Goal: Browse casually

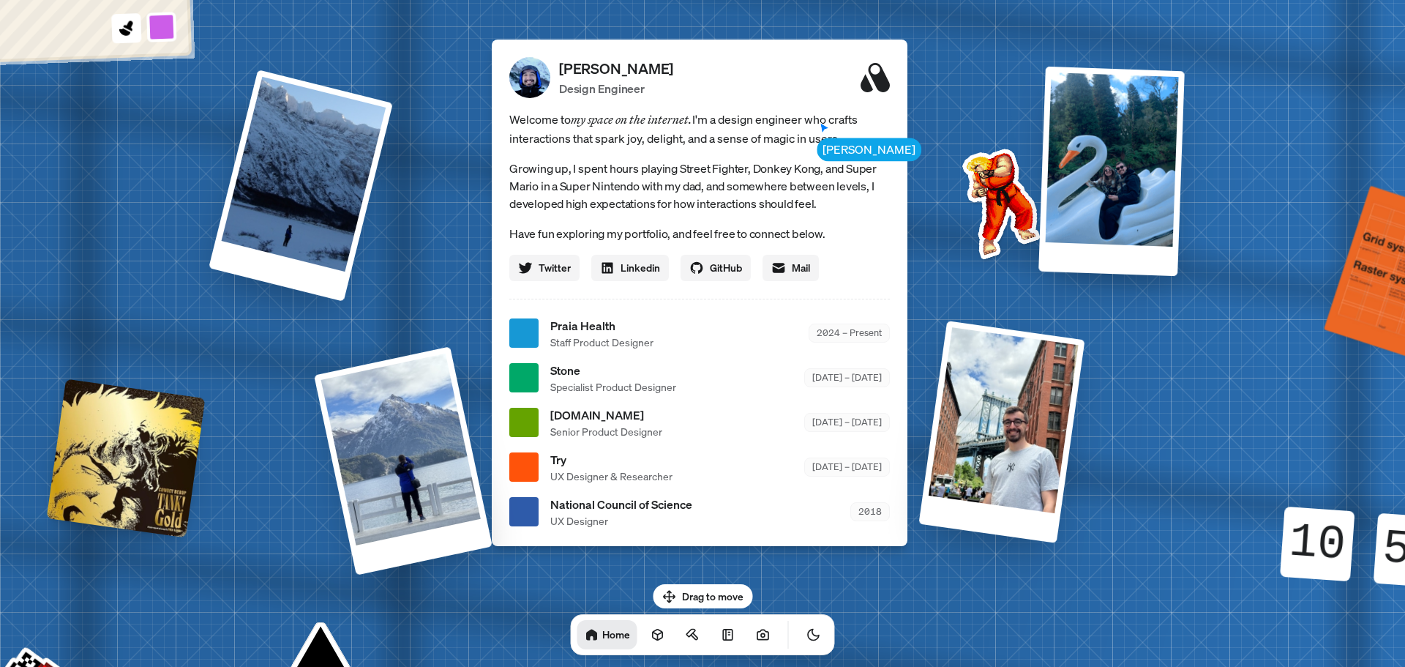
click at [836, 148] on div "Welcome to my space on the internet. I'm a design engineer who crafts interacti…" at bounding box center [699, 195] width 381 height 171
click at [747, 132] on span "Welcome to my space on the internet. I'm a design engineer who crafts interacti…" at bounding box center [699, 129] width 381 height 38
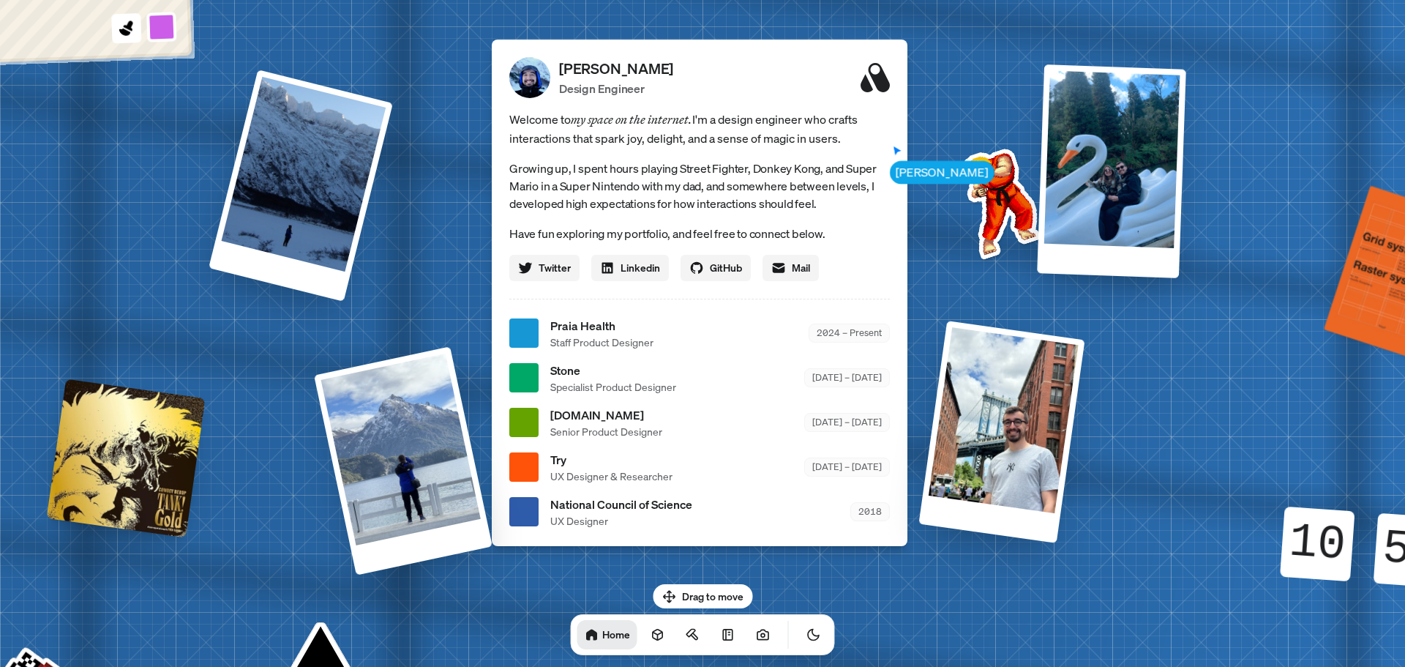
click at [1112, 203] on div at bounding box center [1111, 171] width 149 height 214
click at [1018, 408] on div at bounding box center [1001, 431] width 166 height 222
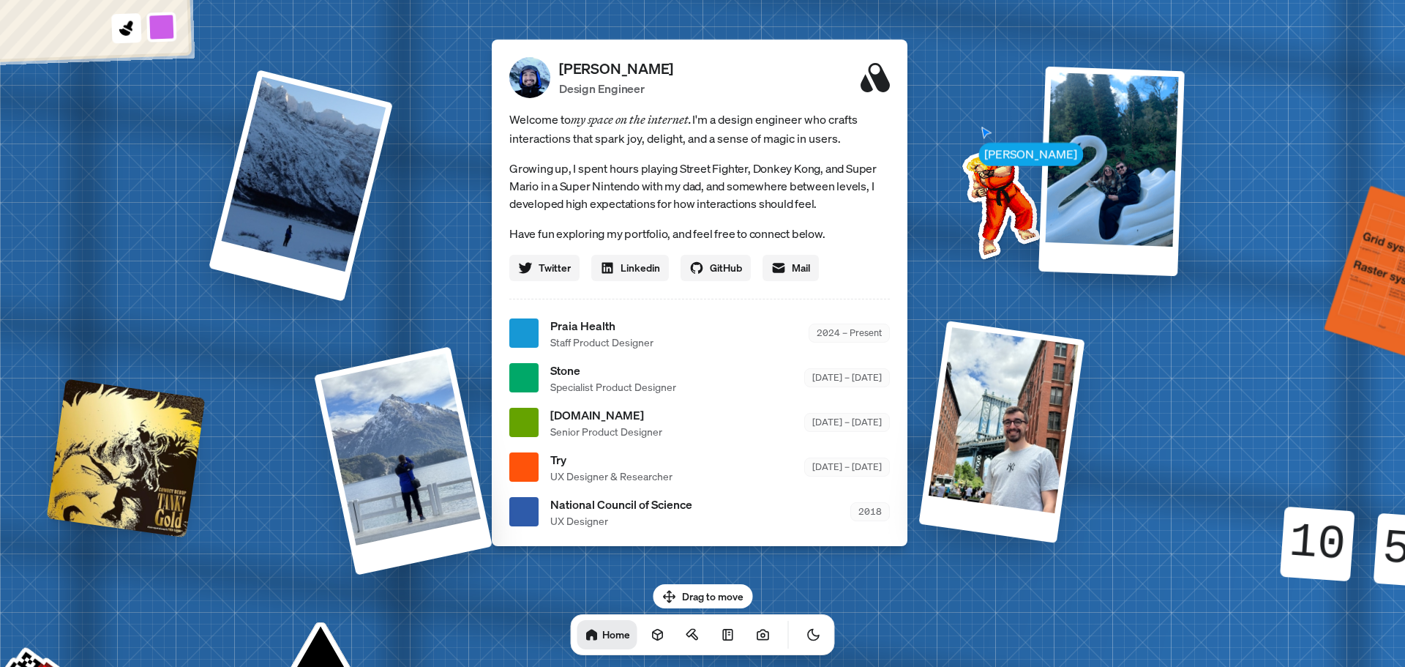
drag, startPoint x: 703, startPoint y: 593, endPoint x: 635, endPoint y: 582, distance: 68.9
click at [648, 0] on body "[PERSON_NAME] [PERSON_NAME] Design Engineer Welcome to my space on the internet…" at bounding box center [702, 0] width 1405 height 0
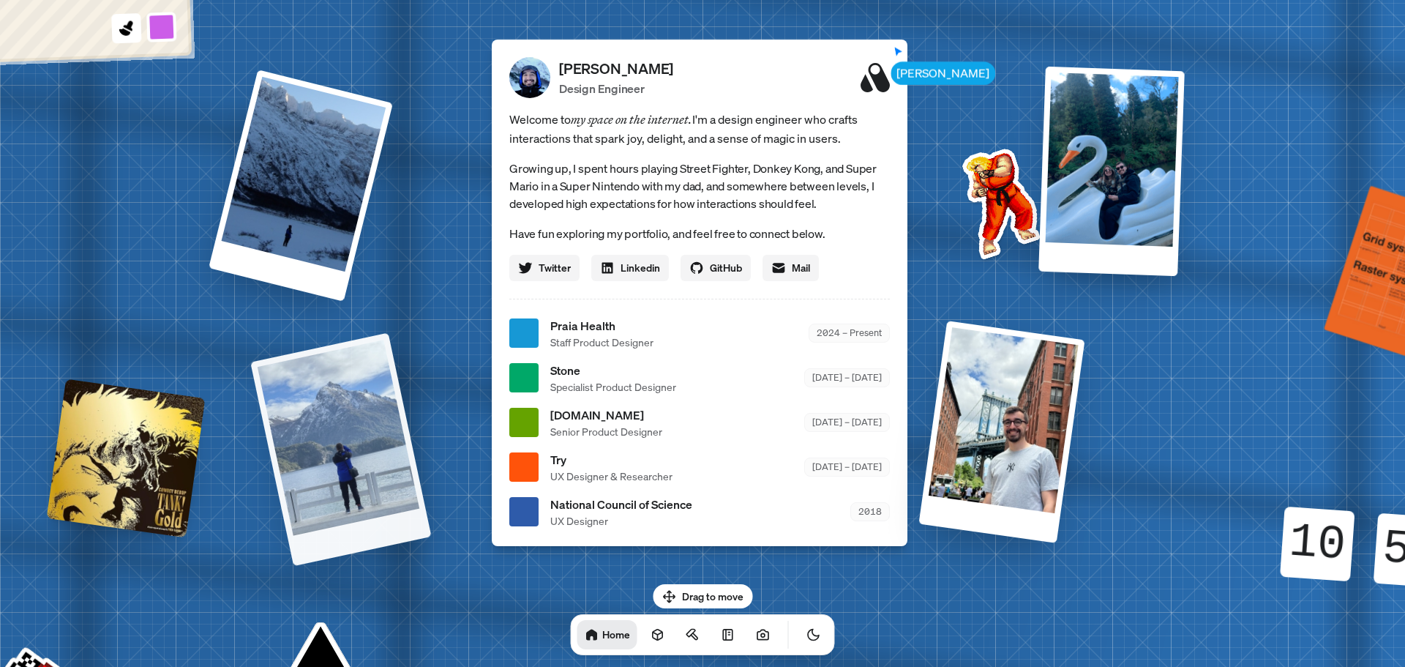
drag, startPoint x: 336, startPoint y: 467, endPoint x: 337, endPoint y: 380, distance: 87.1
click at [340, 449] on div at bounding box center [340, 448] width 181 height 233
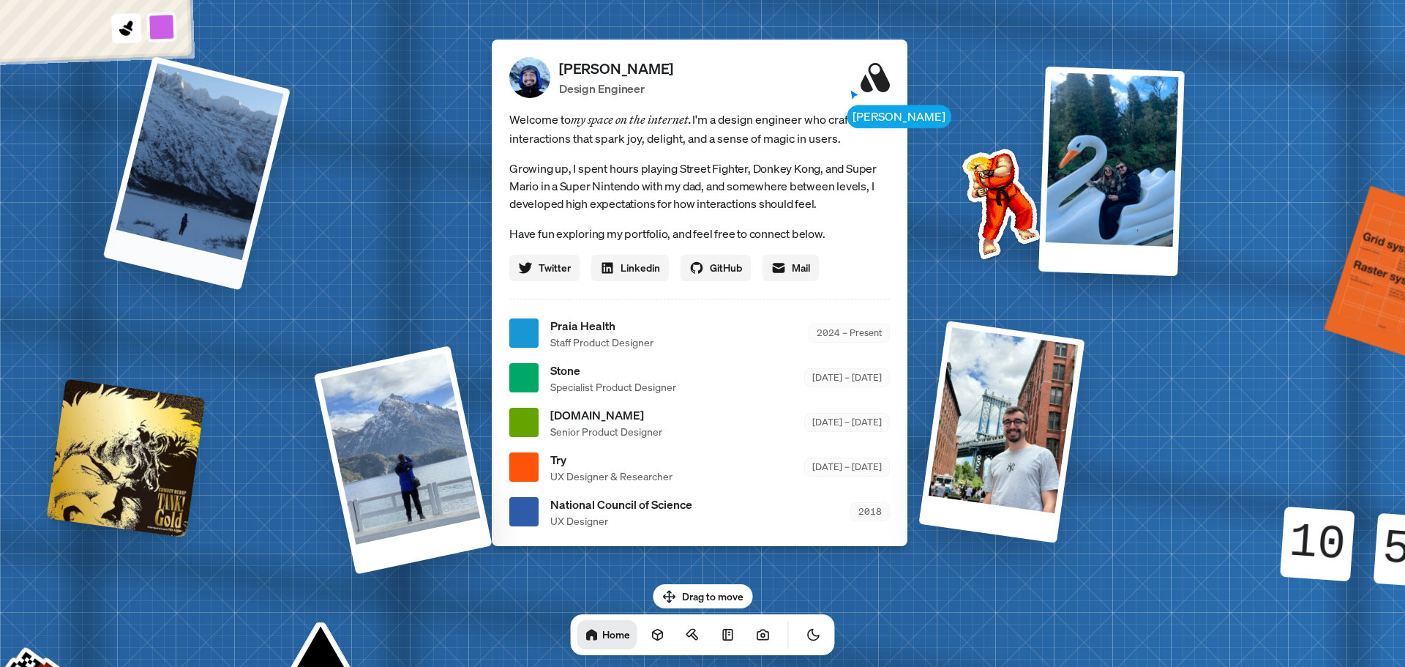
drag, startPoint x: 323, startPoint y: 212, endPoint x: 221, endPoint y: 368, distance: 187.1
click at [242, 244] on div at bounding box center [196, 173] width 187 height 234
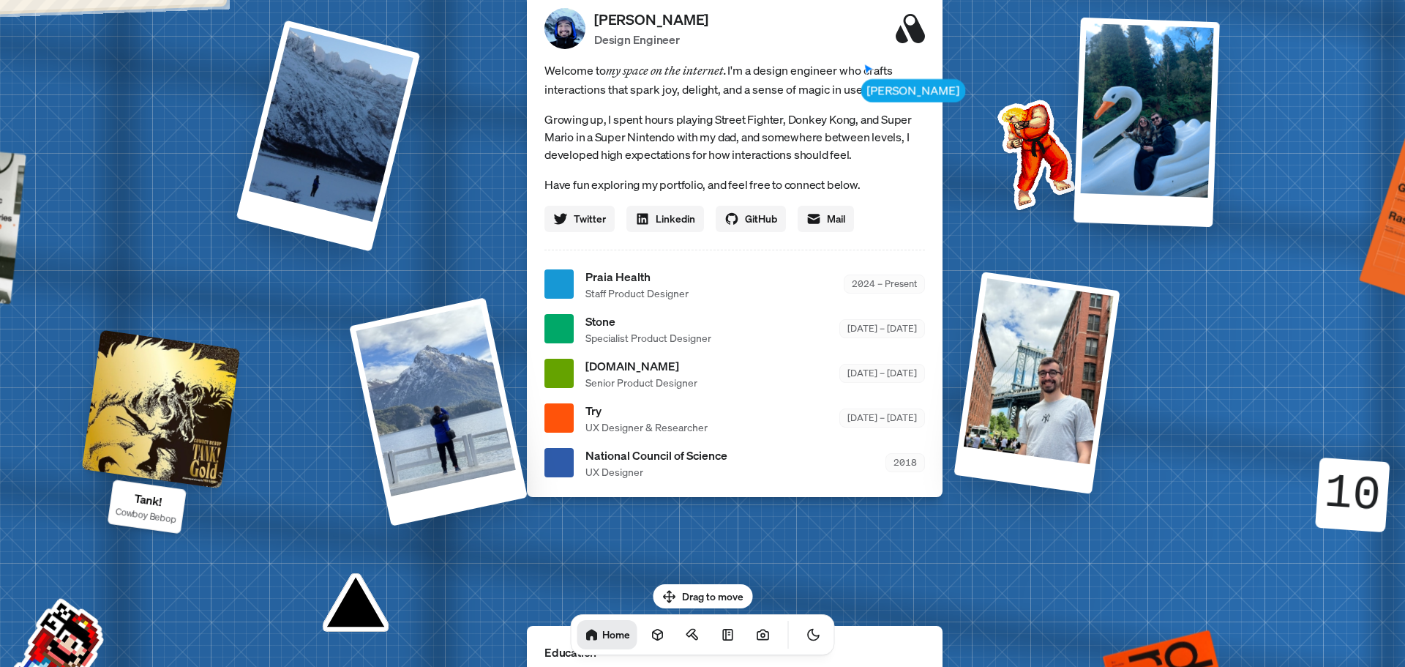
drag, startPoint x: 187, startPoint y: 457, endPoint x: 223, endPoint y: 400, distance: 67.2
click at [223, 400] on div at bounding box center [161, 408] width 159 height 159
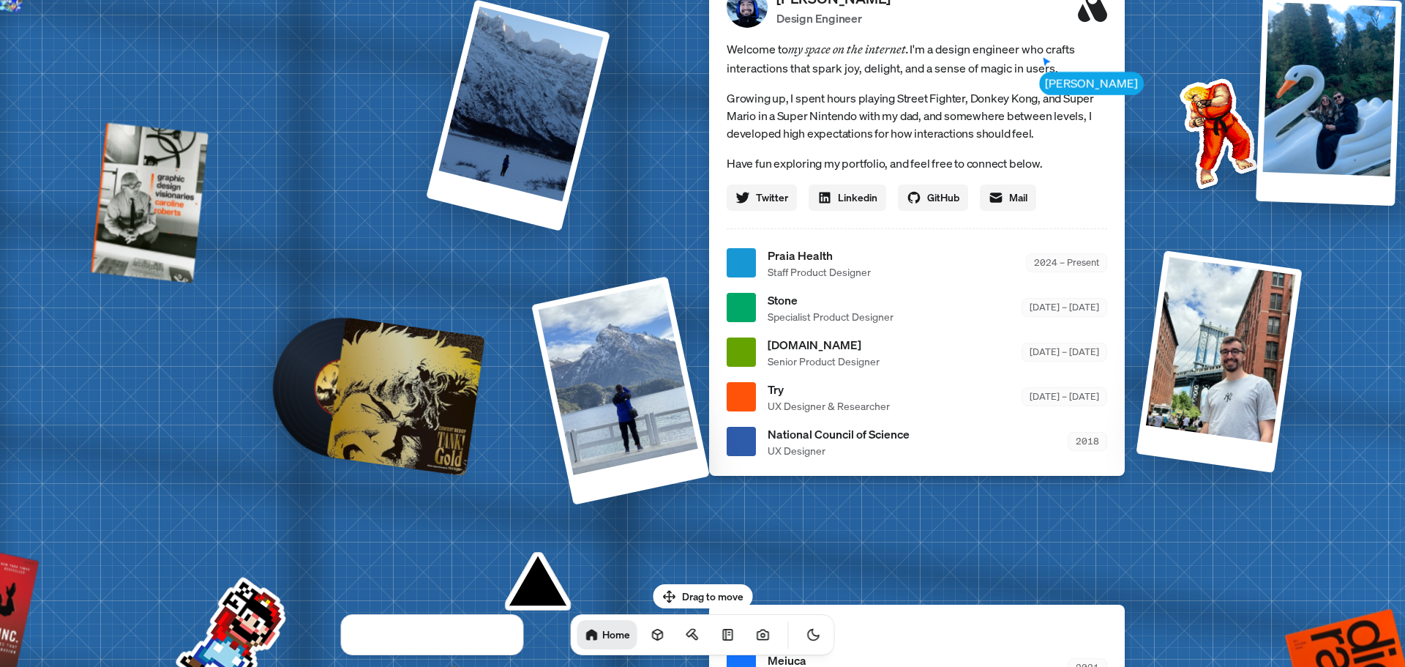
drag, startPoint x: 200, startPoint y: 394, endPoint x: 382, endPoint y: 382, distance: 182.6
click at [382, 382] on div at bounding box center [405, 396] width 159 height 159
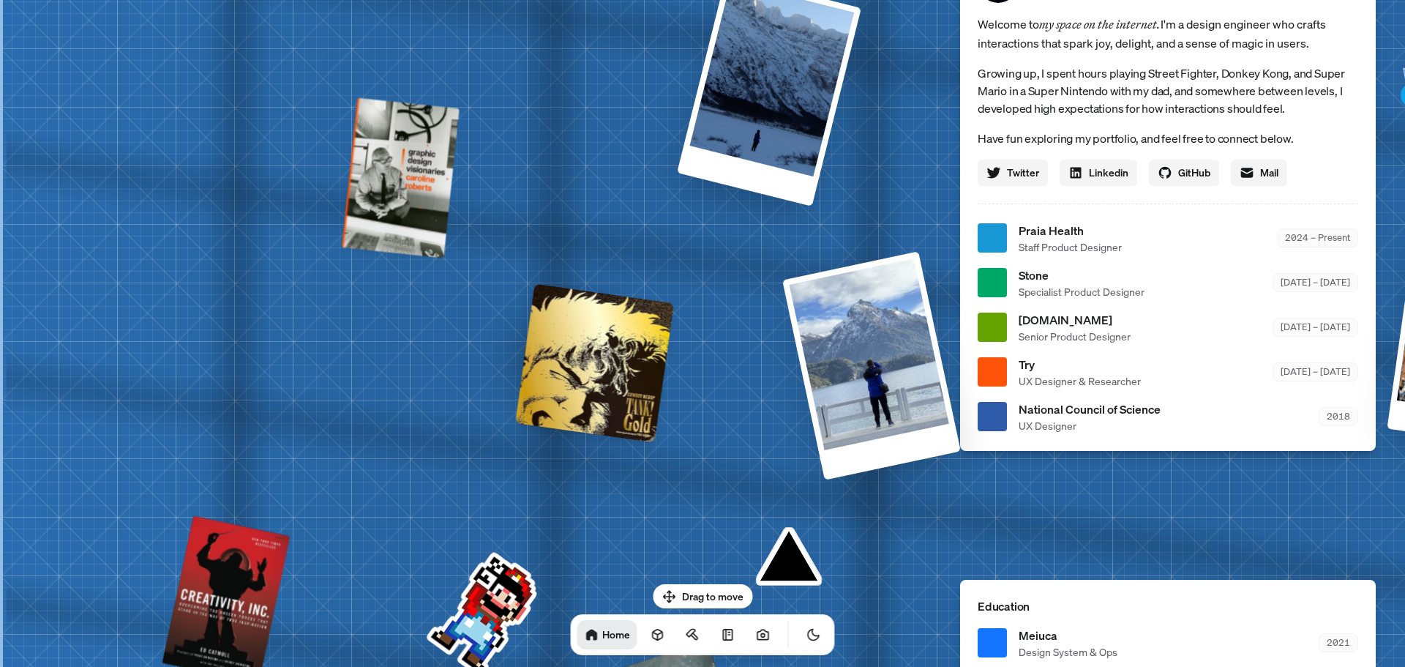
drag, startPoint x: 163, startPoint y: 375, endPoint x: 419, endPoint y: 351, distance: 256.5
click at [419, 351] on div "[PERSON_NAME] [PERSON_NAME] Design Engineer Welcome to my space on the internet…" at bounding box center [1171, 238] width 2190 height 1917
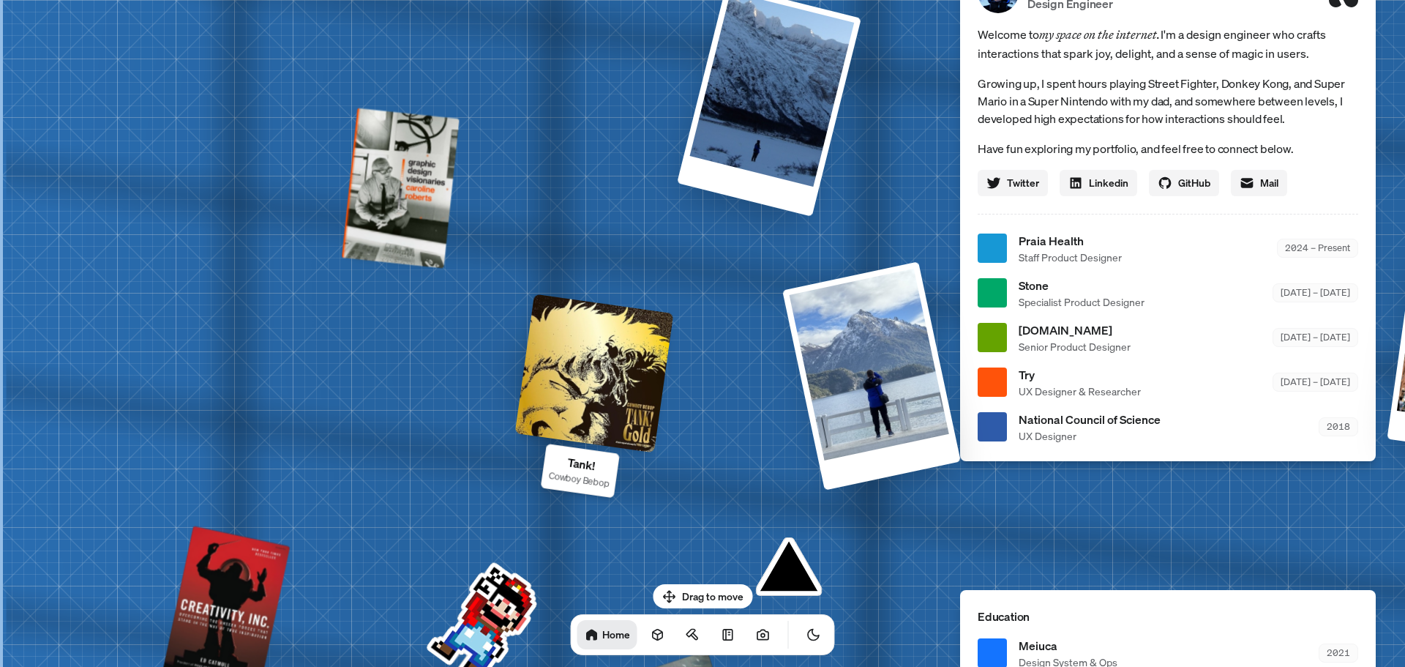
drag, startPoint x: 608, startPoint y: 394, endPoint x: 777, endPoint y: 404, distance: 169.4
click at [777, 404] on div "[PERSON_NAME] [PERSON_NAME] Design Engineer Welcome to my space on the internet…" at bounding box center [1171, 248] width 2190 height 1917
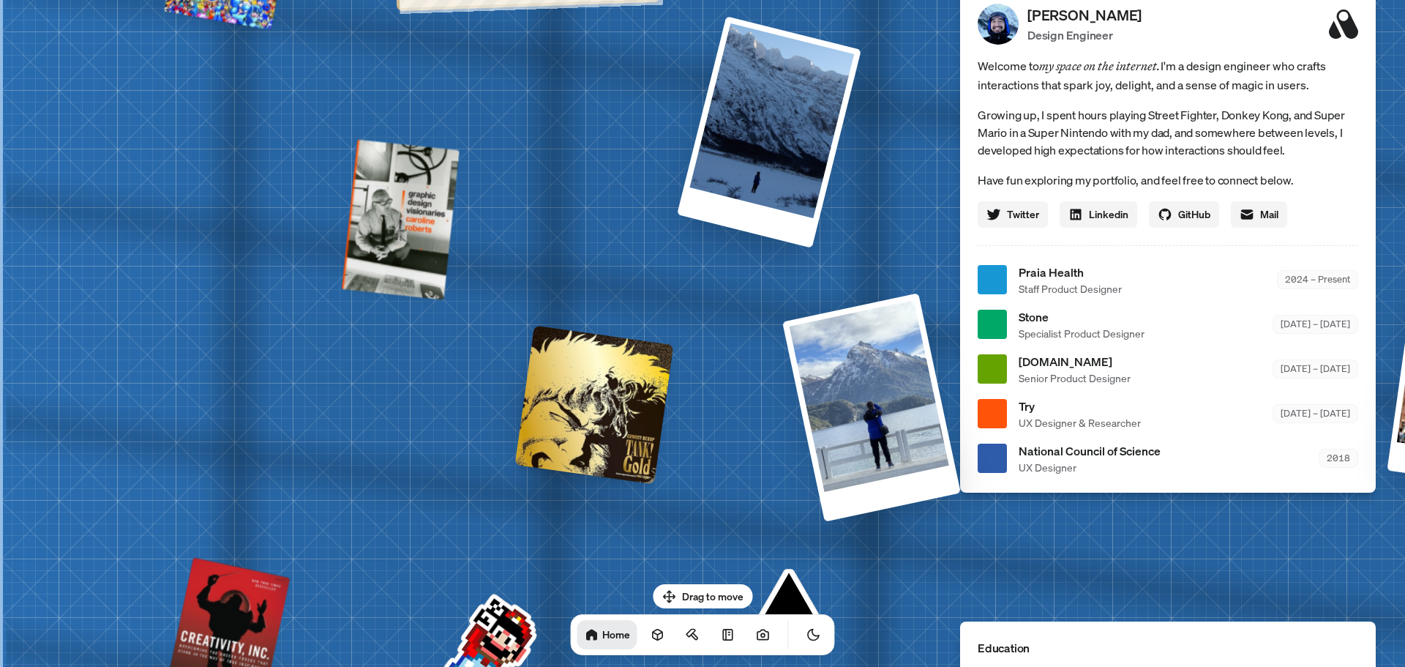
drag, startPoint x: 626, startPoint y: 386, endPoint x: 583, endPoint y: 403, distance: 46.3
click at [695, 417] on div "[PERSON_NAME] [PERSON_NAME] Design Engineer Welcome to my space on the internet…" at bounding box center [1171, 280] width 2190 height 1917
click at [583, 403] on div at bounding box center [594, 404] width 159 height 159
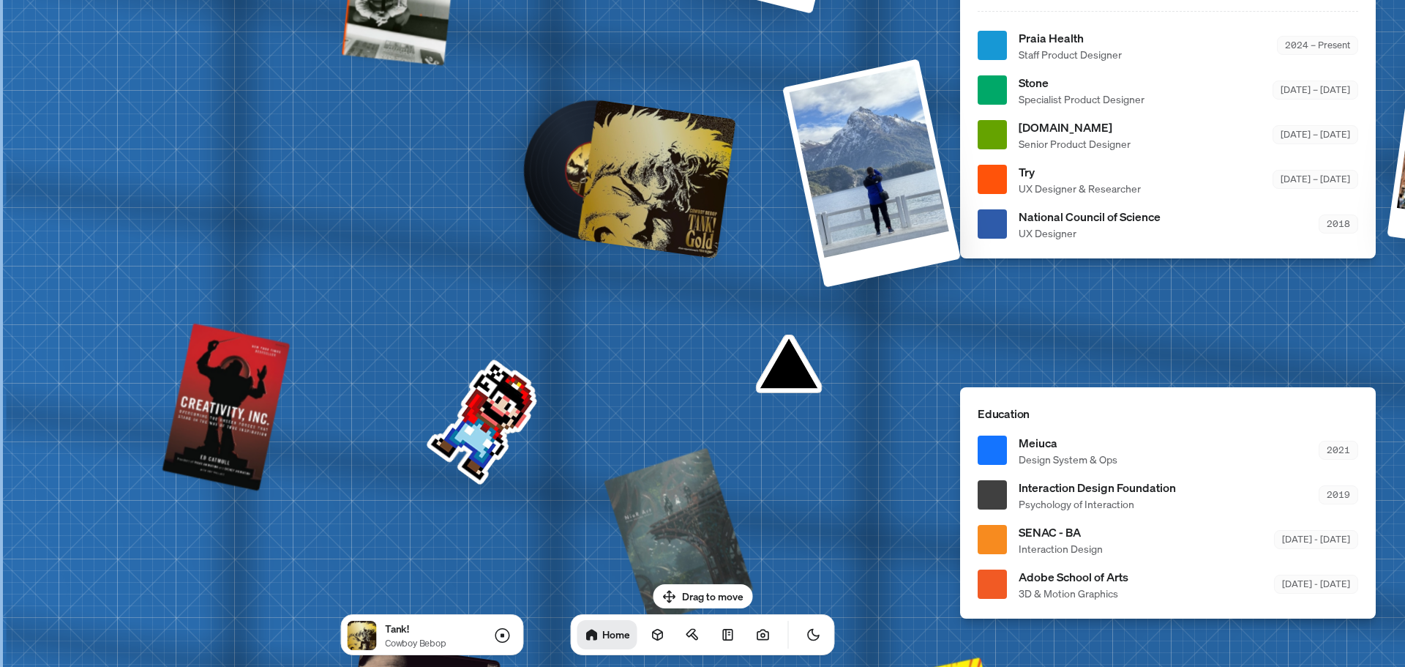
drag, startPoint x: 339, startPoint y: 456, endPoint x: 580, endPoint y: 222, distance: 335.9
click at [580, 222] on div "[PERSON_NAME] [PERSON_NAME] Design Engineer Welcome to my space on the internet…" at bounding box center [1171, 45] width 2190 height 1917
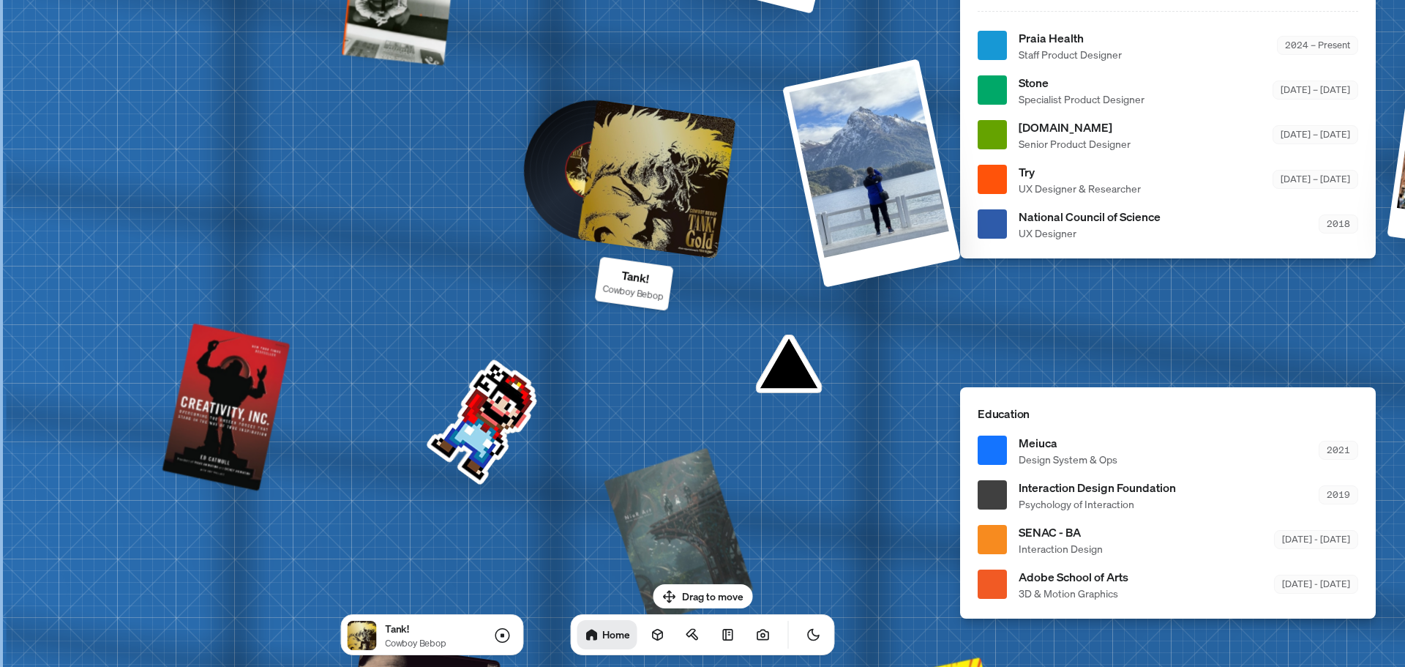
click at [484, 427] on div "[PERSON_NAME] [PERSON_NAME] Design Engineer Welcome to my space on the internet…" at bounding box center [1171, 45] width 2190 height 1917
click at [616, 202] on div at bounding box center [656, 179] width 159 height 159
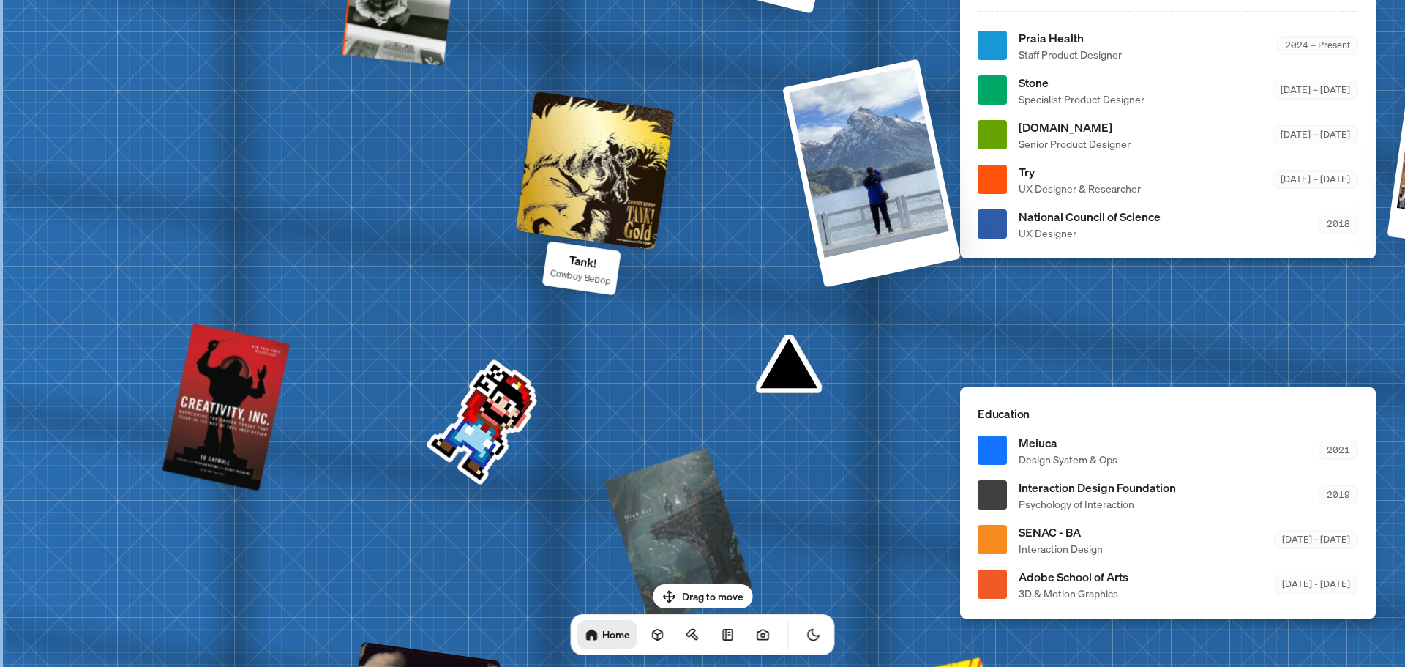
click at [501, 414] on div "[PERSON_NAME] [PERSON_NAME] Design Engineer Welcome to my space on the internet…" at bounding box center [1171, 45] width 2190 height 1917
click at [483, 416] on div "[PERSON_NAME] [PERSON_NAME] Design Engineer Welcome to my space on the internet…" at bounding box center [1171, 45] width 2190 height 1917
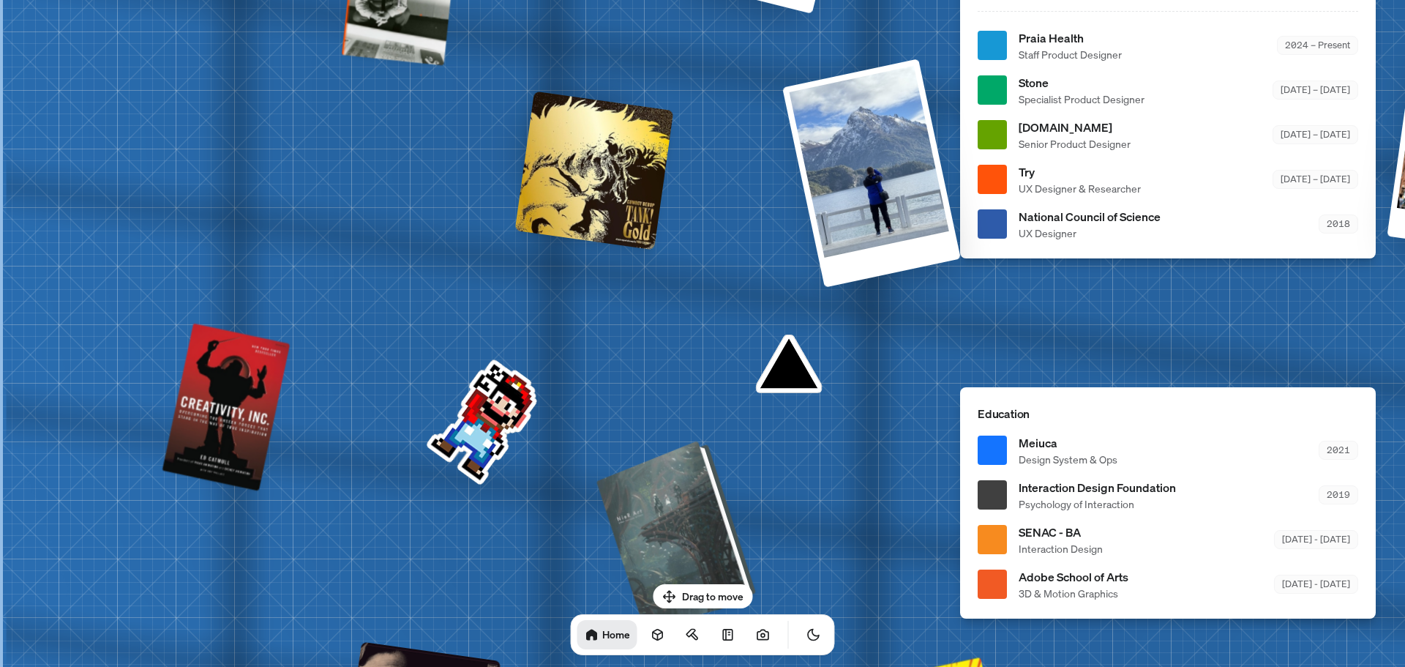
click at [679, 548] on div at bounding box center [678, 532] width 149 height 181
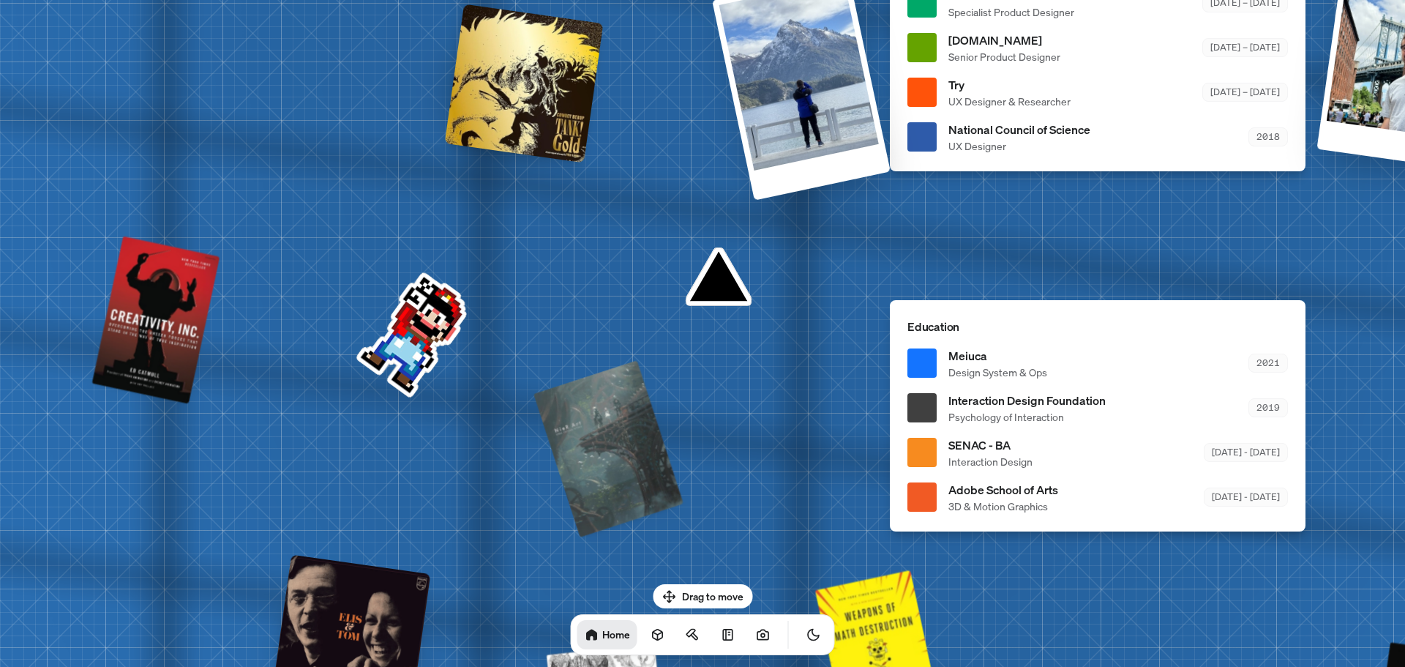
drag, startPoint x: 770, startPoint y: 449, endPoint x: 729, endPoint y: 389, distance: 73.3
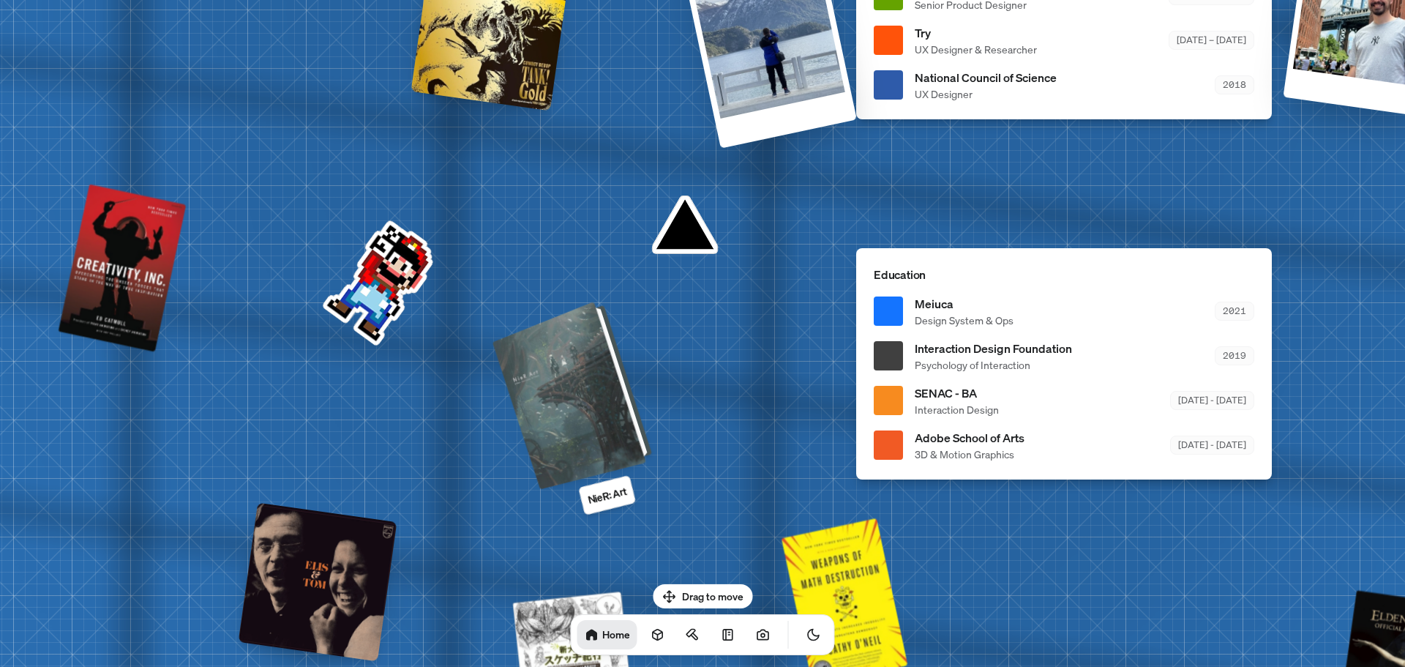
click at [582, 407] on div at bounding box center [575, 393] width 149 height 181
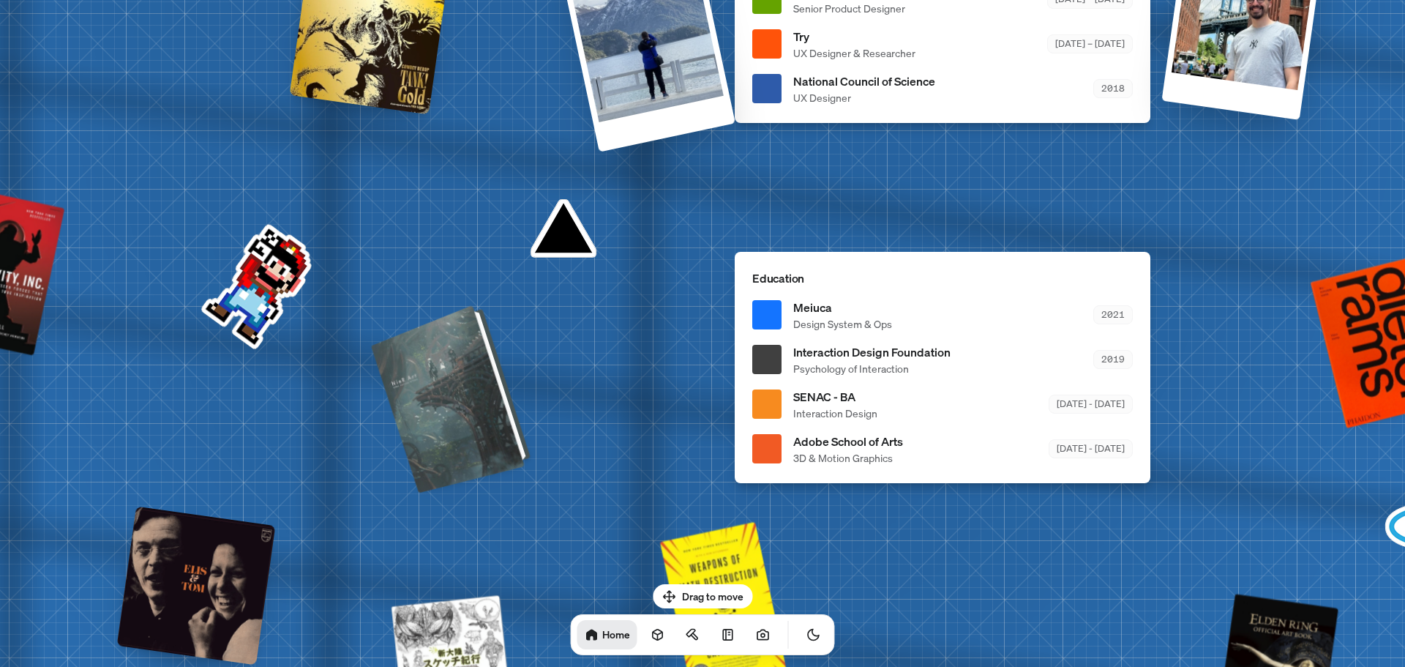
drag, startPoint x: 587, startPoint y: 408, endPoint x: 479, endPoint y: 410, distance: 107.6
click at [476, 410] on div at bounding box center [453, 397] width 149 height 181
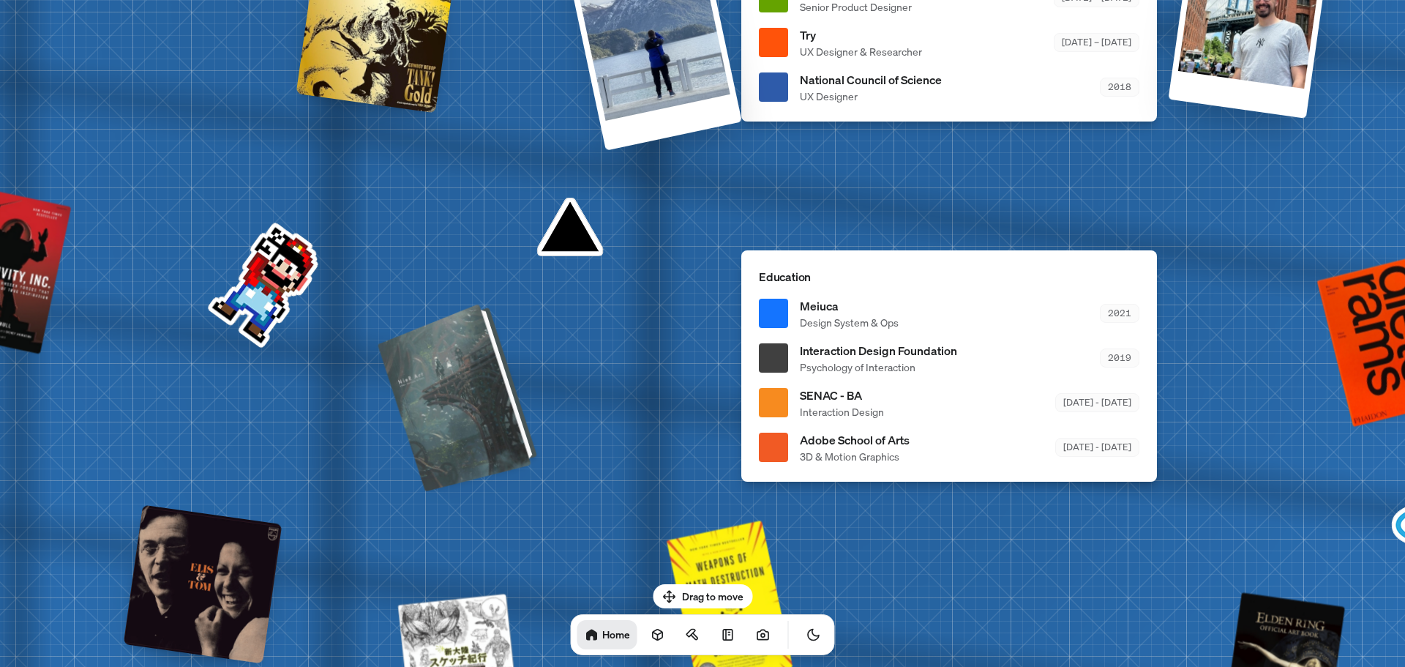
click at [487, 410] on div at bounding box center [460, 395] width 149 height 181
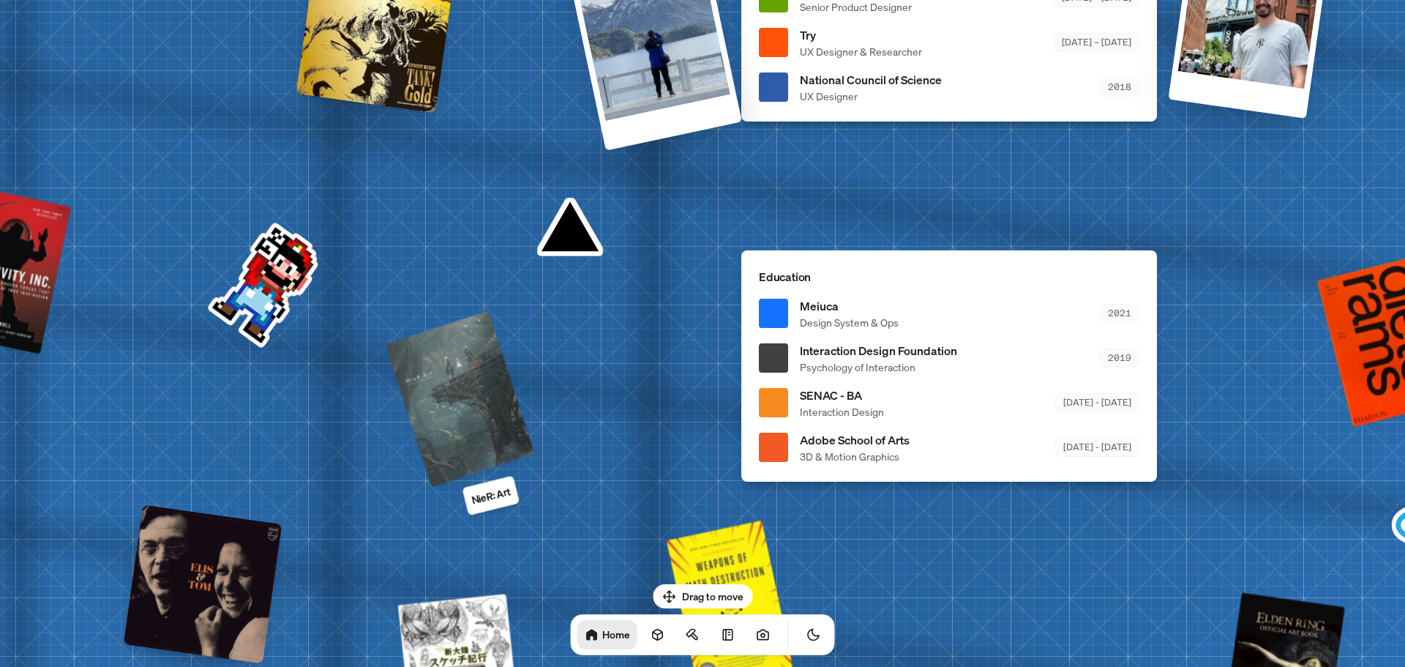
click at [489, 500] on p "NieR: Art" at bounding box center [491, 495] width 42 height 24
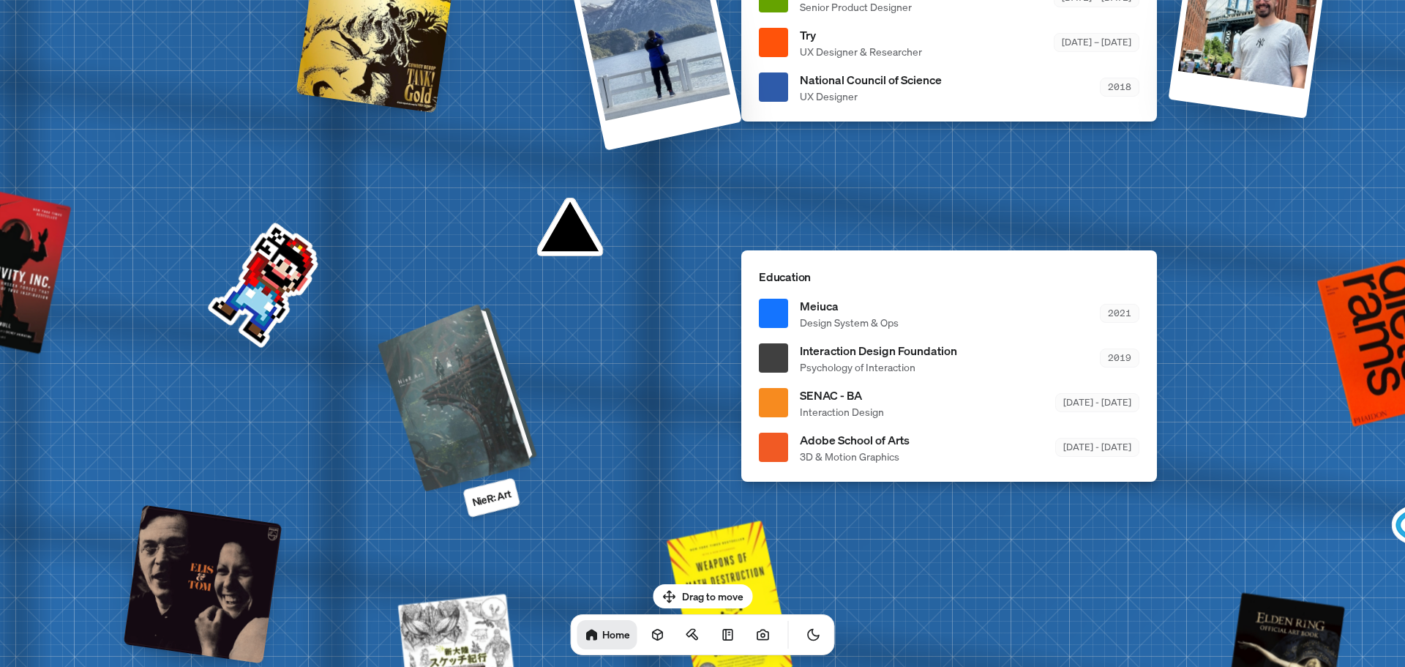
click at [483, 389] on div at bounding box center [460, 395] width 149 height 181
click at [482, 367] on div at bounding box center [460, 395] width 149 height 181
click at [482, 366] on div at bounding box center [460, 395] width 149 height 181
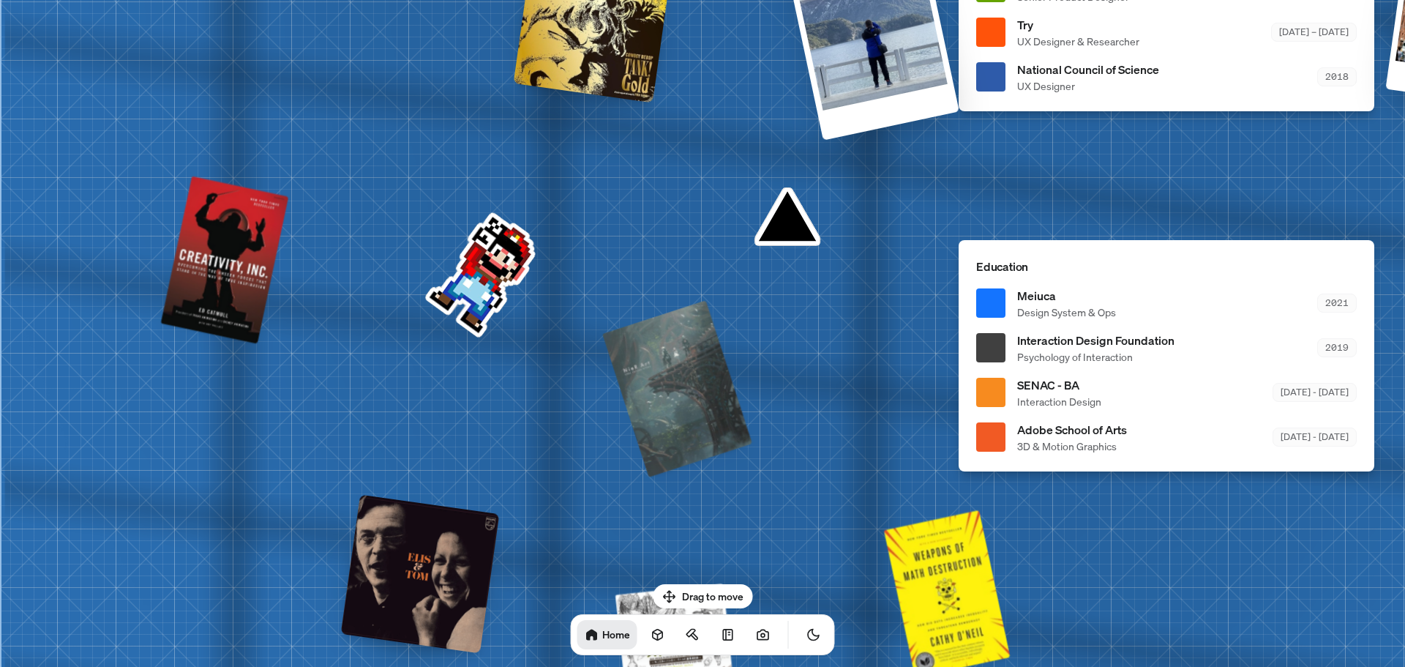
drag, startPoint x: 446, startPoint y: 343, endPoint x: 533, endPoint y: 341, distance: 86.4
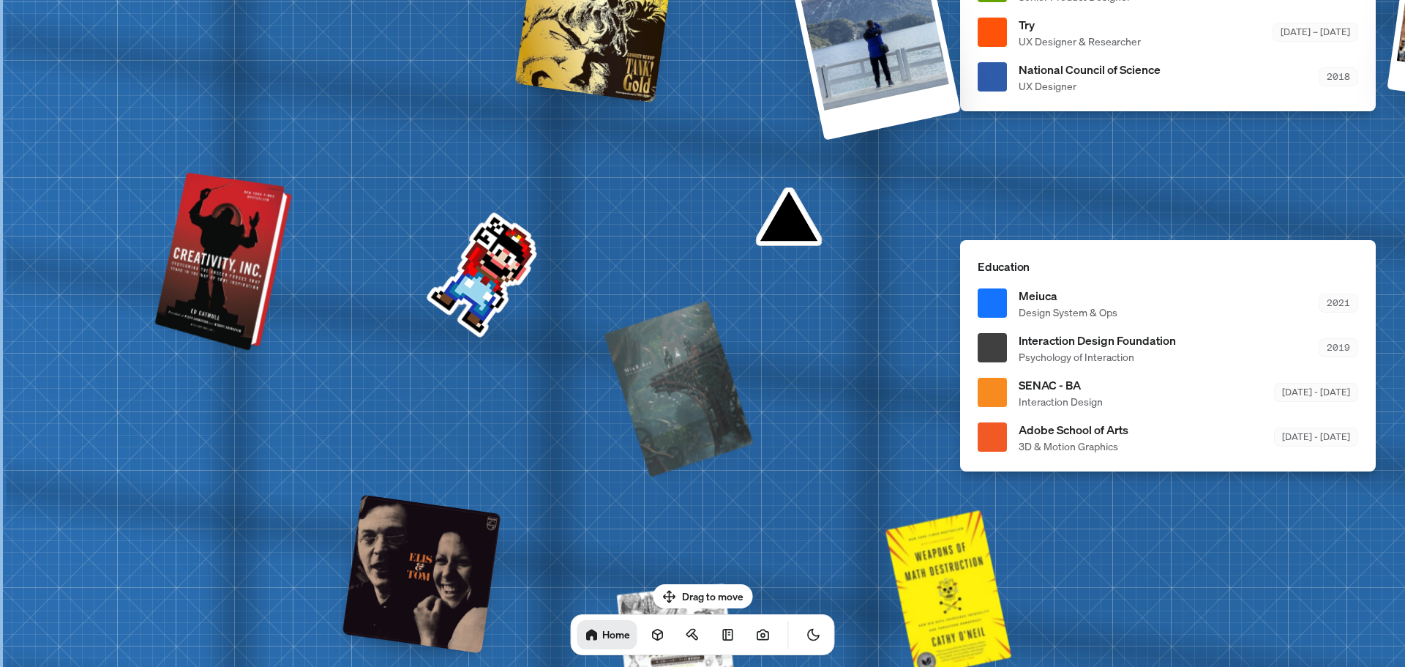
click at [235, 254] on div at bounding box center [225, 262] width 126 height 172
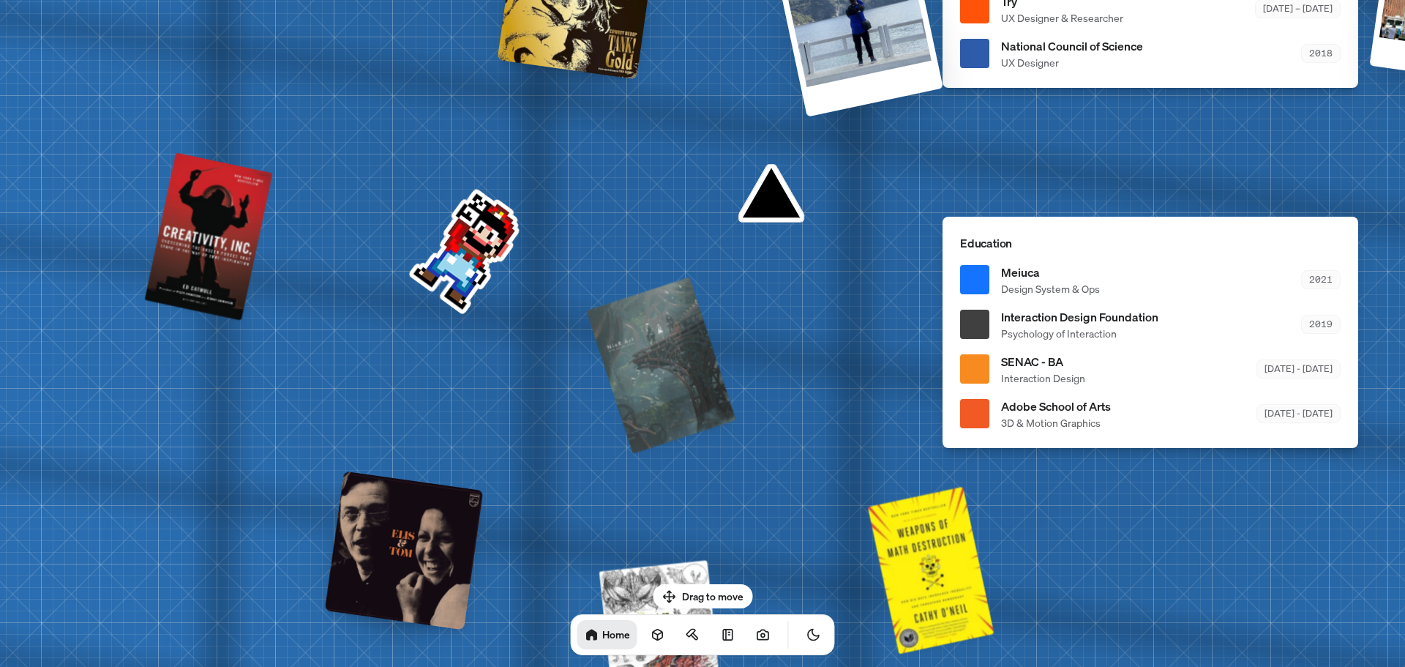
drag, startPoint x: 844, startPoint y: 451, endPoint x: 645, endPoint y: 274, distance: 265.9
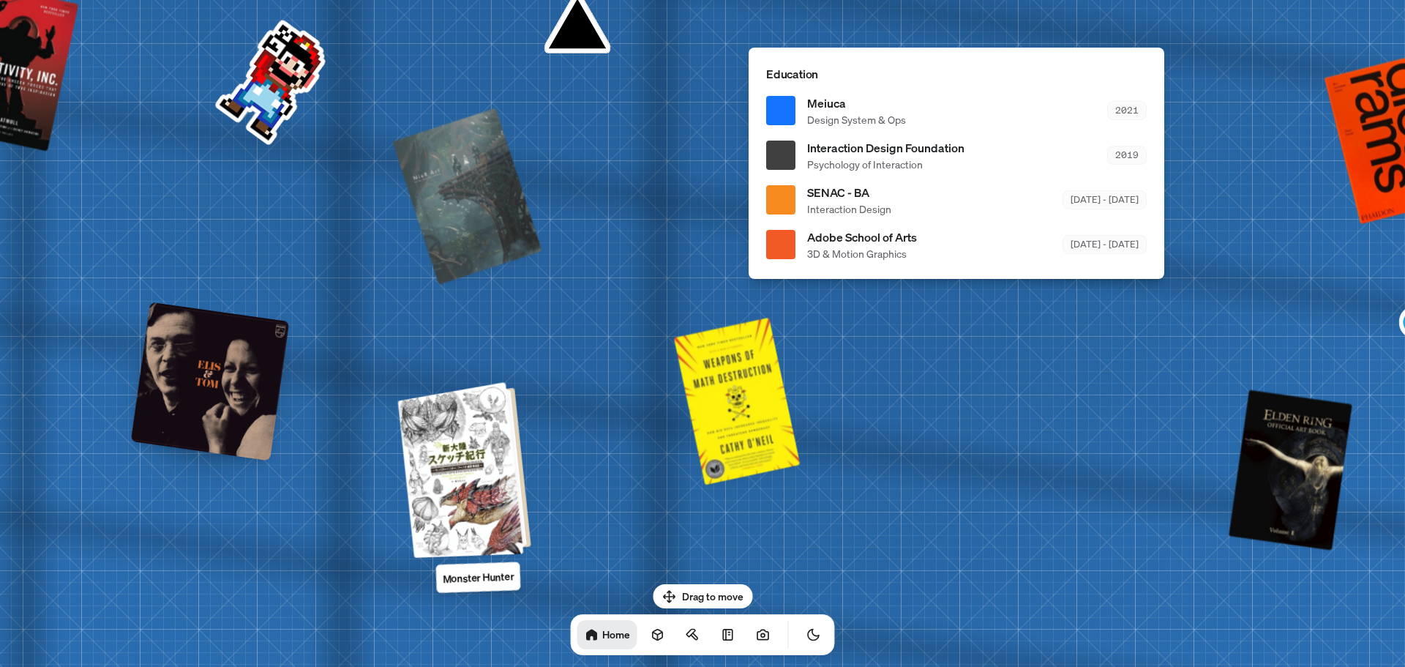
click at [452, 472] on div at bounding box center [466, 468] width 121 height 169
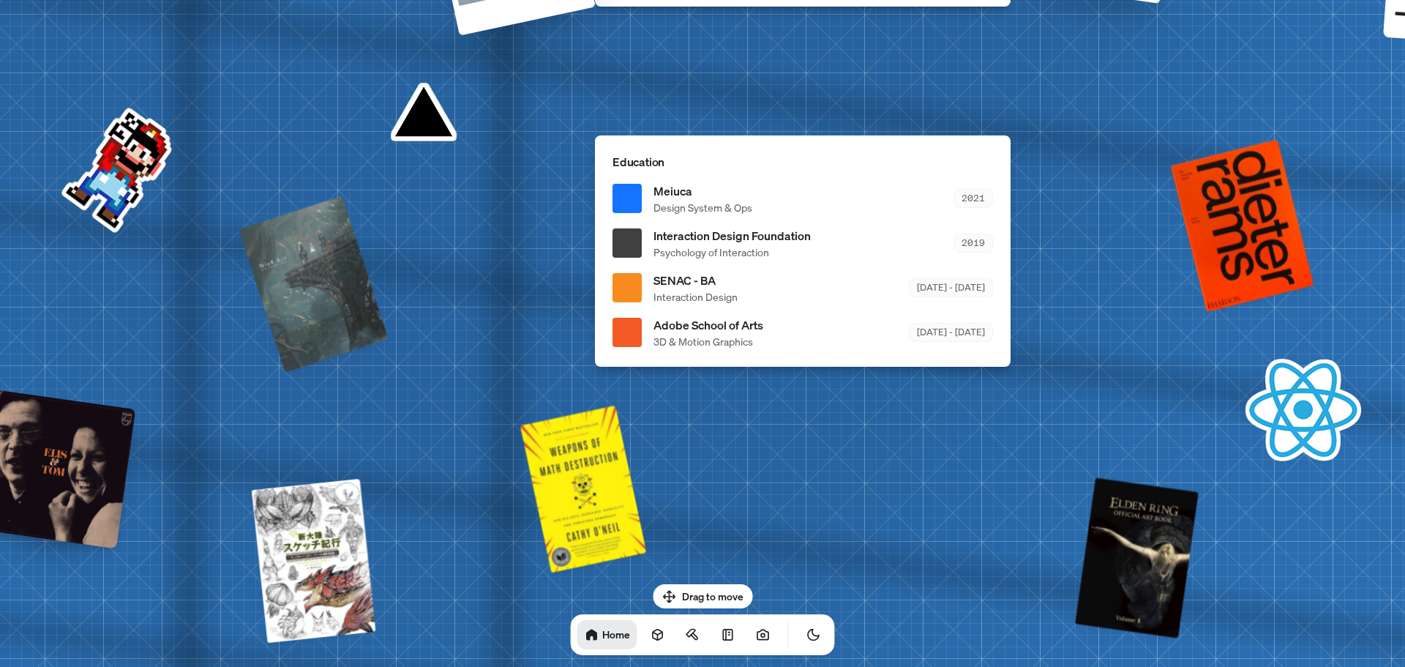
drag, startPoint x: 866, startPoint y: 532, endPoint x: 683, endPoint y: 579, distance: 189.6
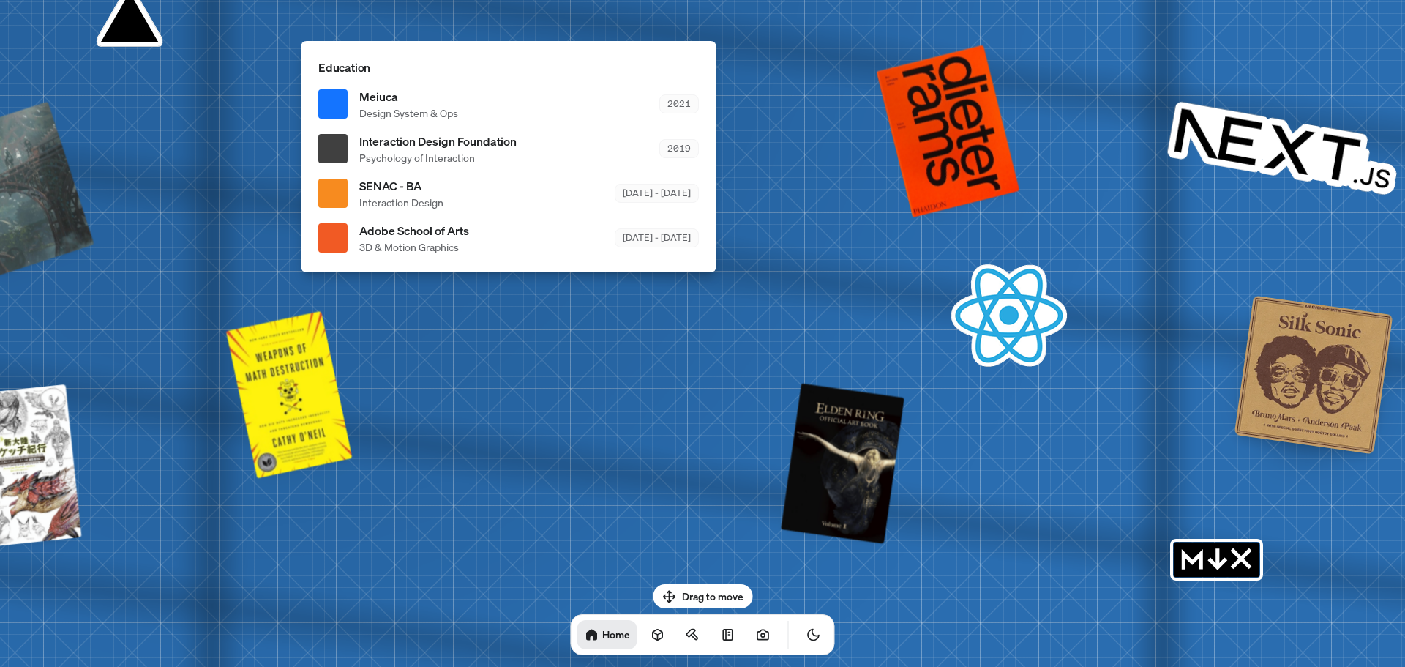
drag, startPoint x: 827, startPoint y: 481, endPoint x: 577, endPoint y: 372, distance: 273.0
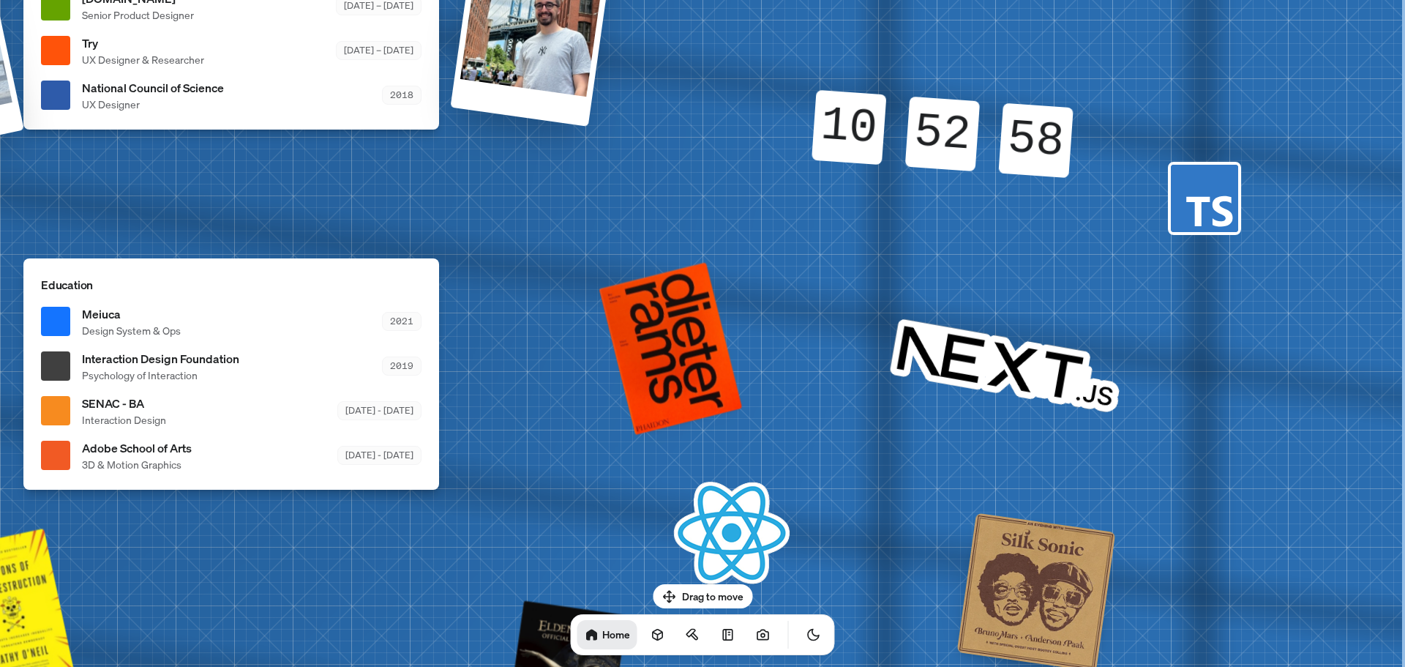
drag, startPoint x: 1099, startPoint y: 484, endPoint x: 823, endPoint y: 556, distance: 286.0
click at [796, 0] on html "[PERSON_NAME] [PERSON_NAME] Design Engineer Welcome to my space on the internet…" at bounding box center [702, 0] width 1405 height 0
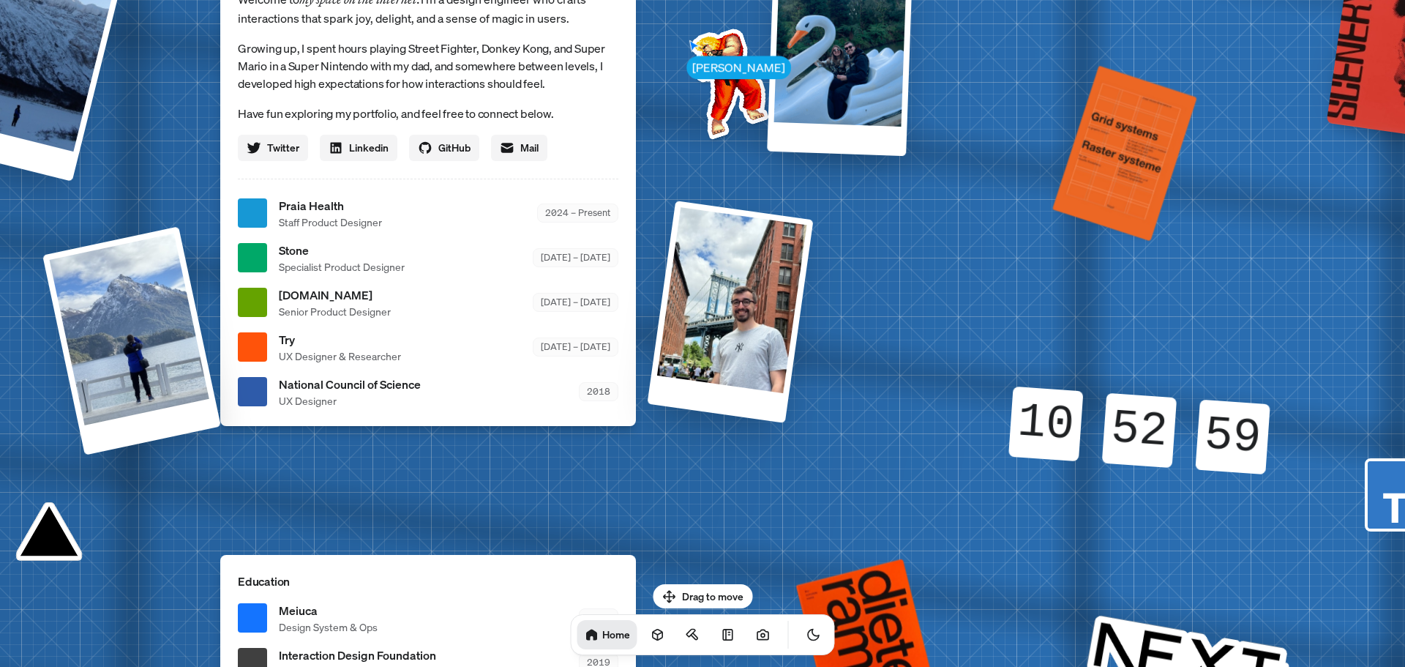
drag, startPoint x: 842, startPoint y: 353, endPoint x: 940, endPoint y: 553, distance: 223.5
click at [977, 615] on div "[PERSON_NAME] [PERSON_NAME] Design Engineer Welcome to my space on the internet…" at bounding box center [431, 213] width 2190 height 1917
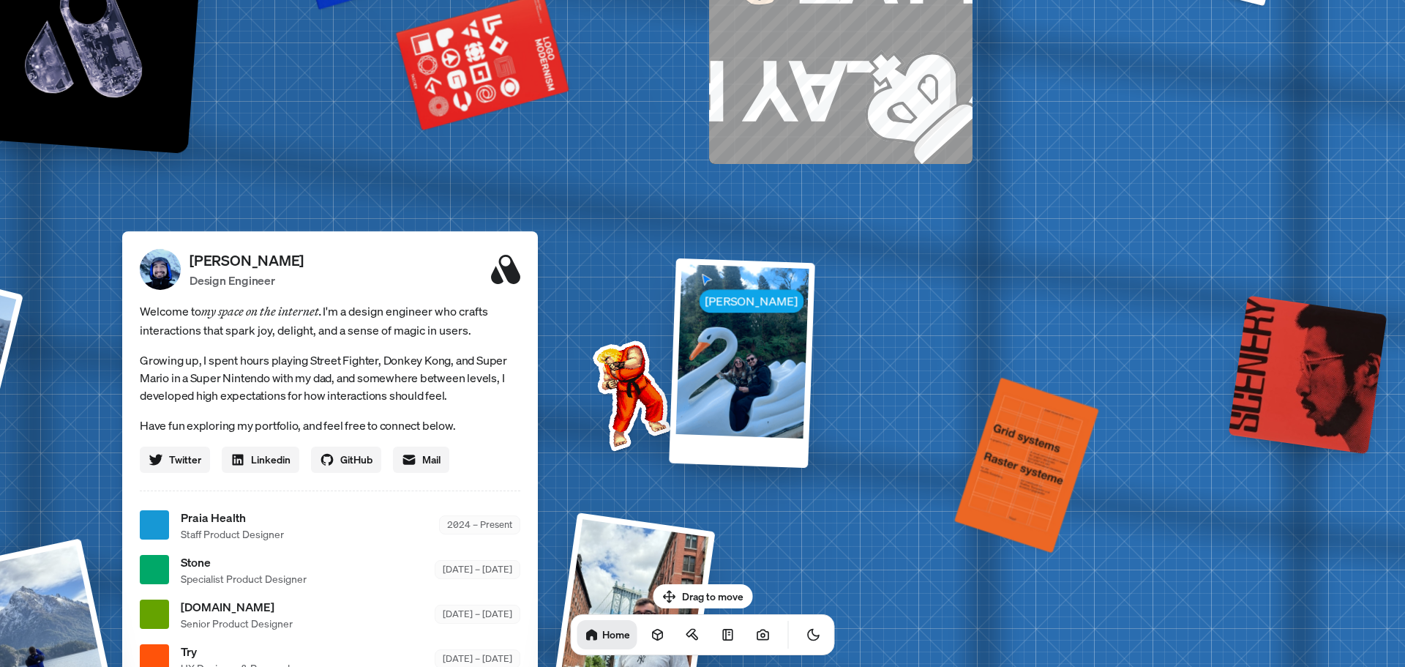
drag, startPoint x: 905, startPoint y: 287, endPoint x: 877, endPoint y: 587, distance: 301.3
click at [873, 649] on div "[PERSON_NAME] [PERSON_NAME] Design Engineer Welcome to my space on the internet…" at bounding box center [333, 525] width 2190 height 1917
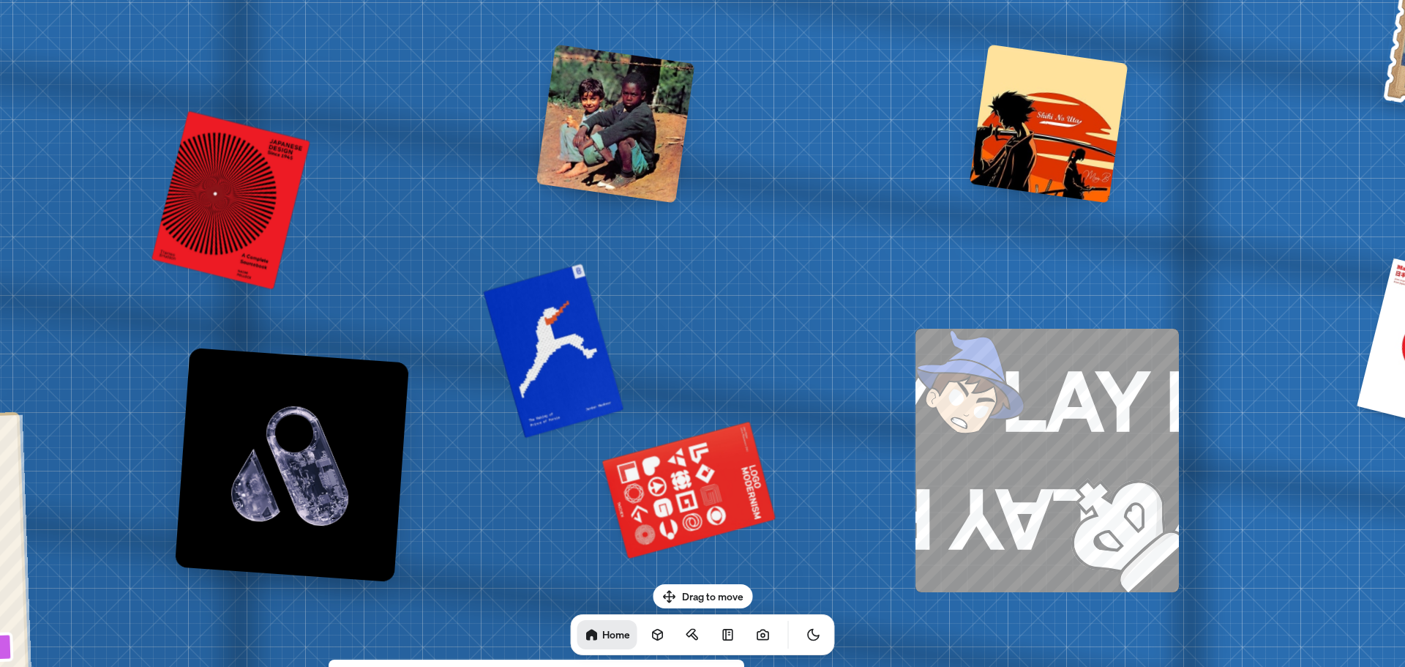
drag, startPoint x: 620, startPoint y: 190, endPoint x: 756, endPoint y: 533, distance: 368.6
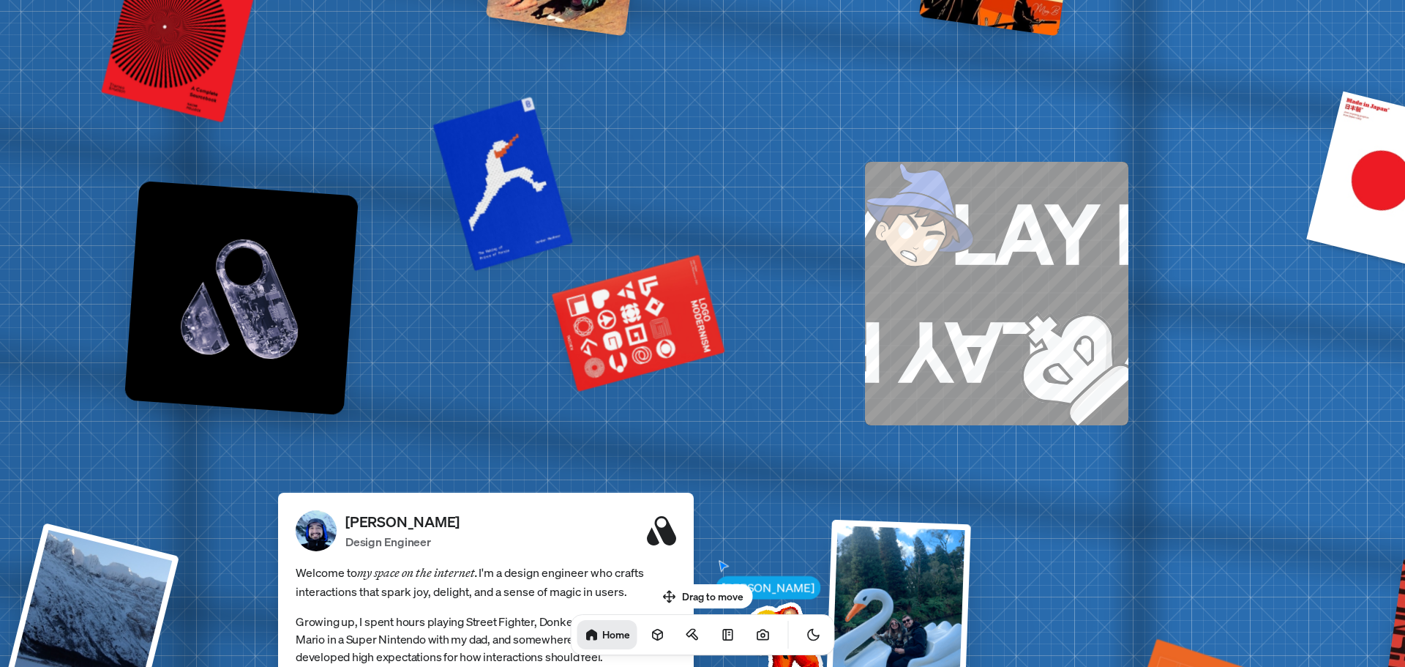
drag, startPoint x: 827, startPoint y: 92, endPoint x: 790, endPoint y: -42, distance: 138.8
click at [790, 0] on html "[PERSON_NAME] [PERSON_NAME] Design Engineer Welcome to my space on the internet…" at bounding box center [702, 0] width 1405 height 0
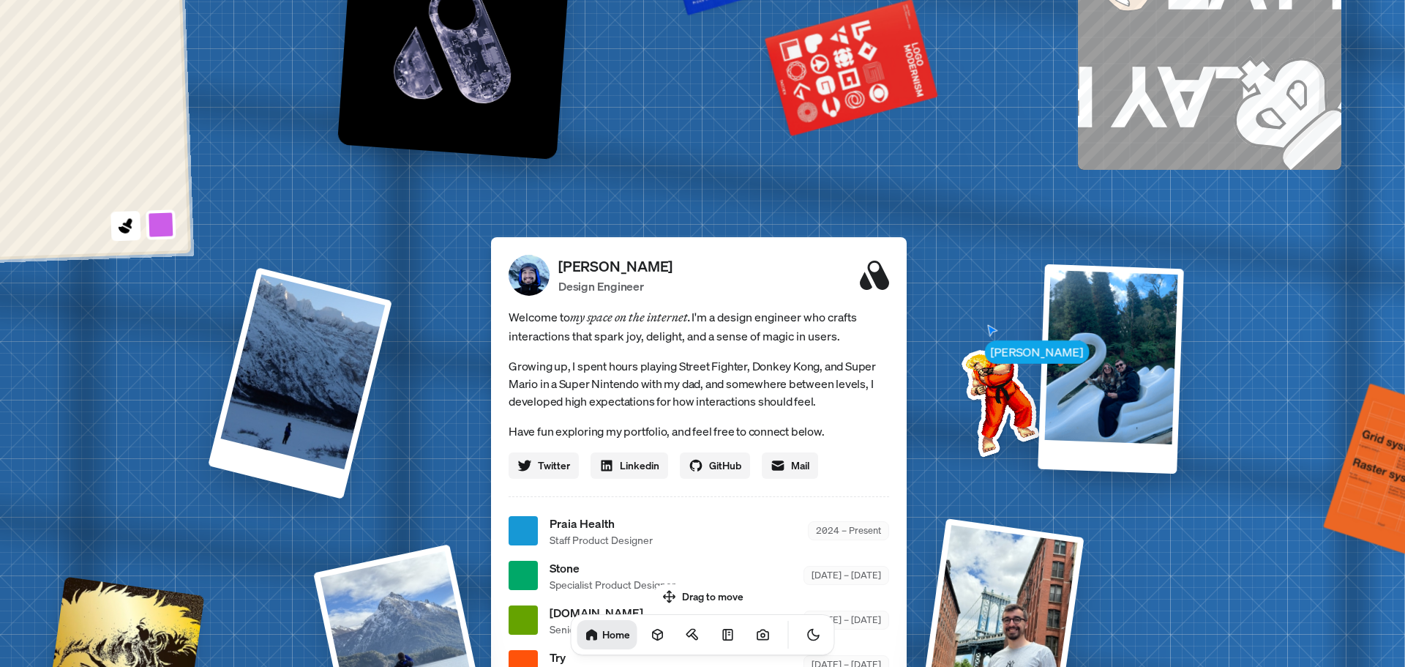
drag, startPoint x: 681, startPoint y: 347, endPoint x: 930, endPoint y: 225, distance: 277.6
click at [930, 225] on div "[PERSON_NAME] [PERSON_NAME] Design Engineer Welcome to my space on the internet…" at bounding box center [702, 531] width 2190 height 1917
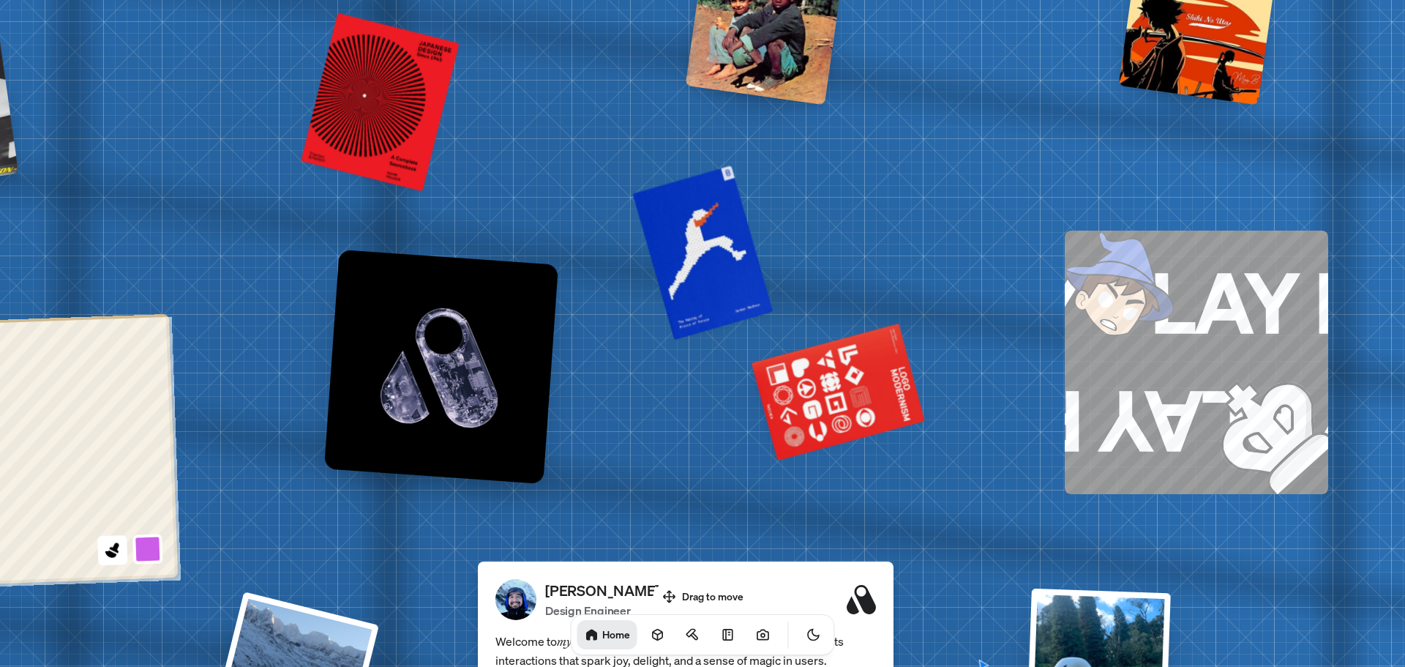
drag, startPoint x: 734, startPoint y: 141, endPoint x: 719, endPoint y: 542, distance: 400.6
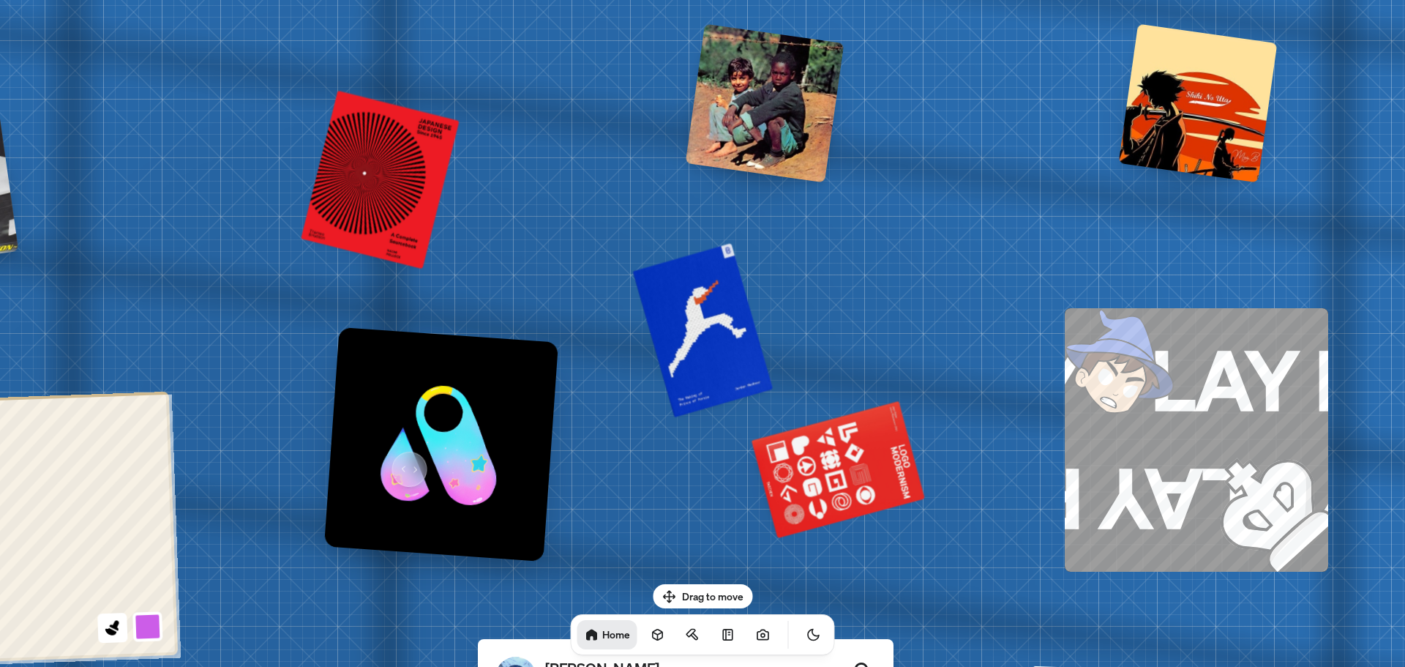
click at [404, 463] on img at bounding box center [441, 443] width 234 height 234
click at [443, 443] on img at bounding box center [441, 443] width 234 height 234
click at [454, 442] on img at bounding box center [441, 443] width 234 height 234
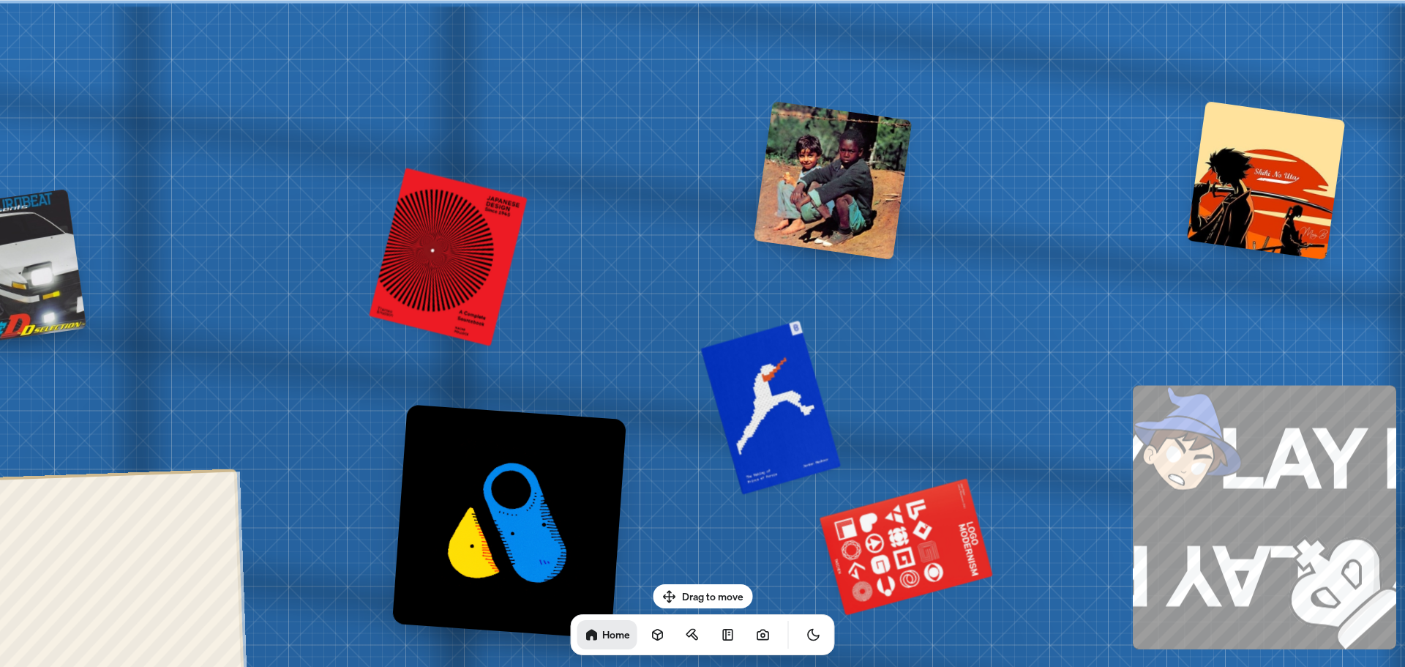
drag, startPoint x: 607, startPoint y: 330, endPoint x: 689, endPoint y: 428, distance: 127.3
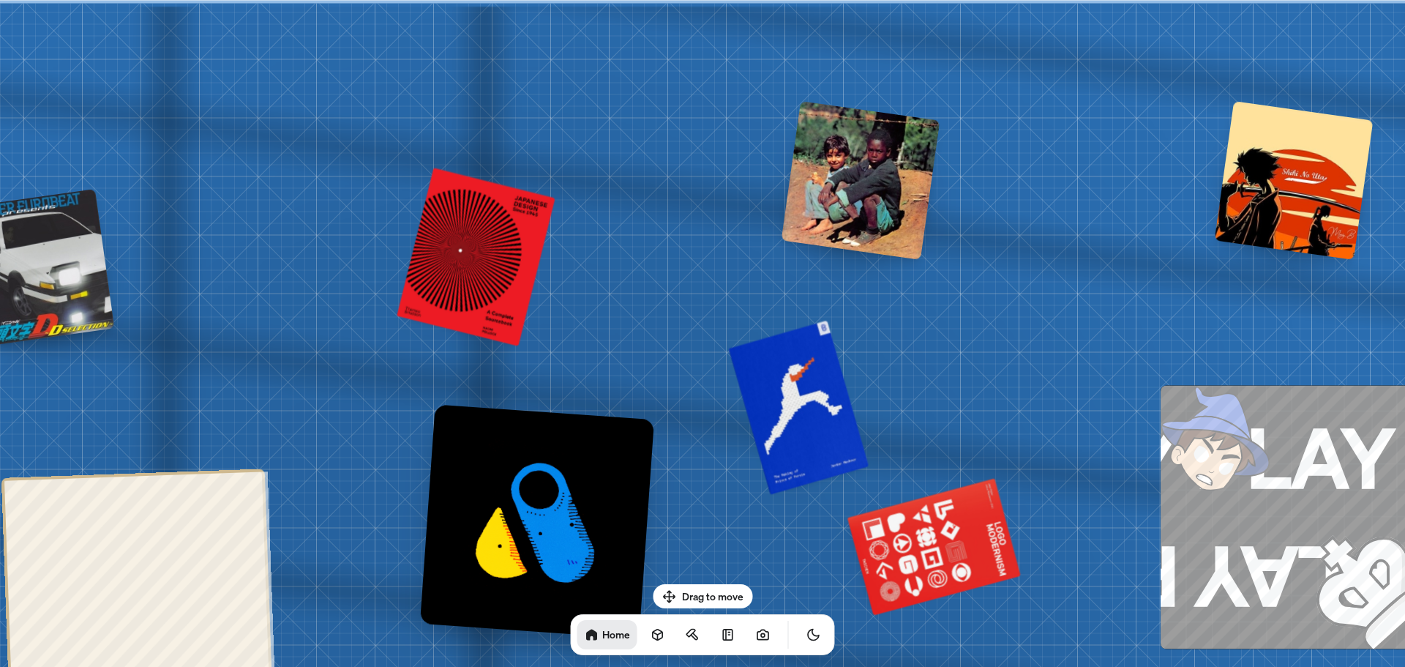
click at [867, 200] on div at bounding box center [861, 180] width 159 height 159
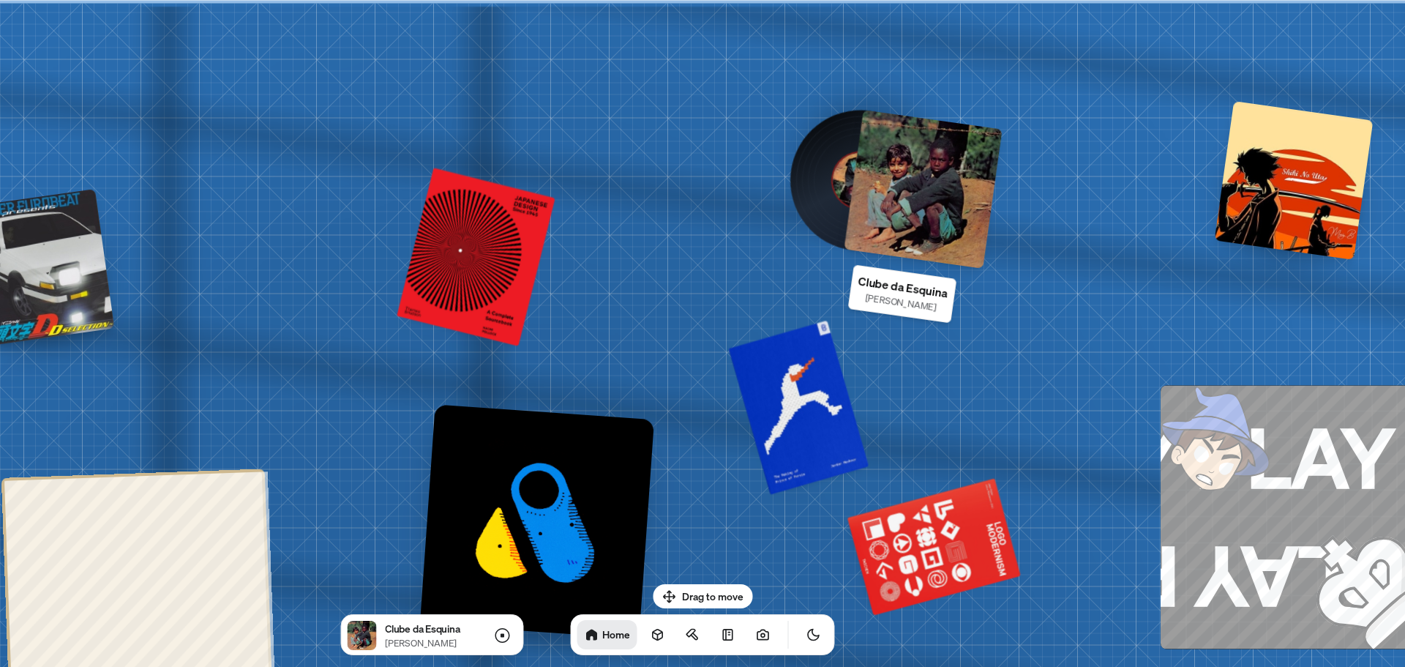
drag, startPoint x: 926, startPoint y: 197, endPoint x: 1093, endPoint y: 209, distance: 168.0
click at [926, 198] on div at bounding box center [923, 189] width 159 height 159
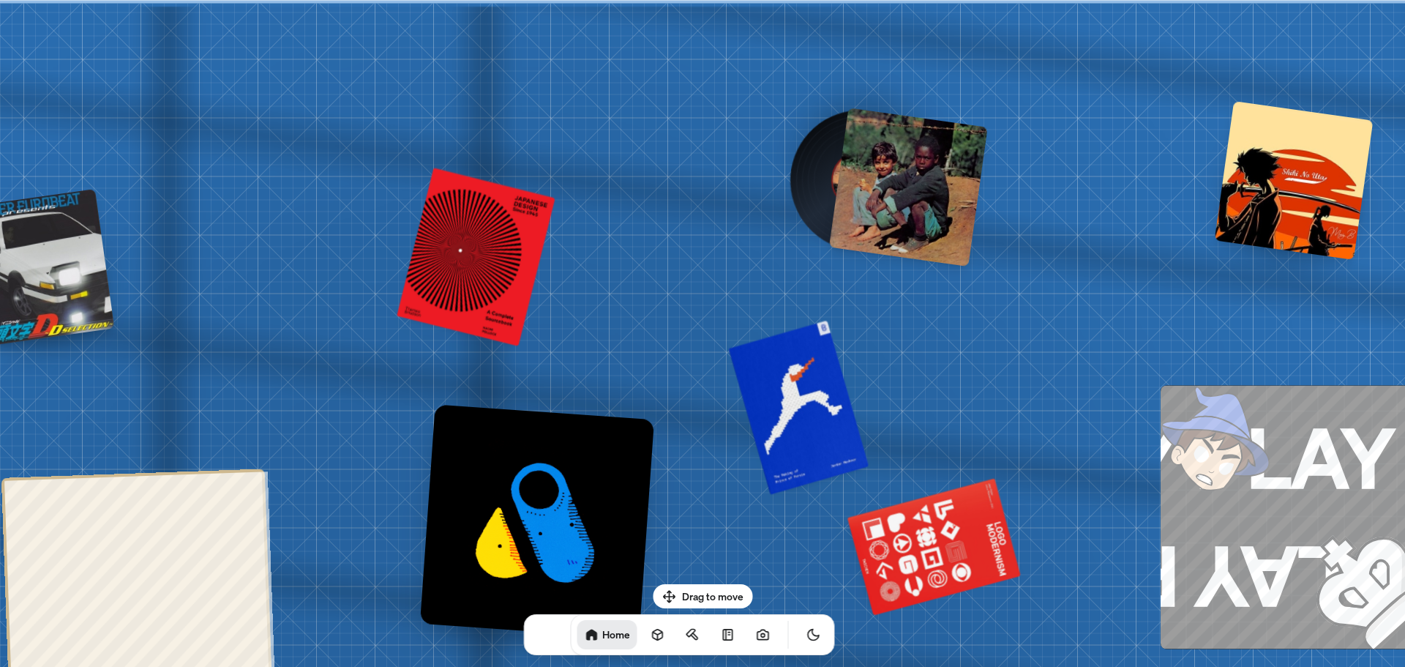
click at [1265, 159] on div at bounding box center [1294, 180] width 159 height 159
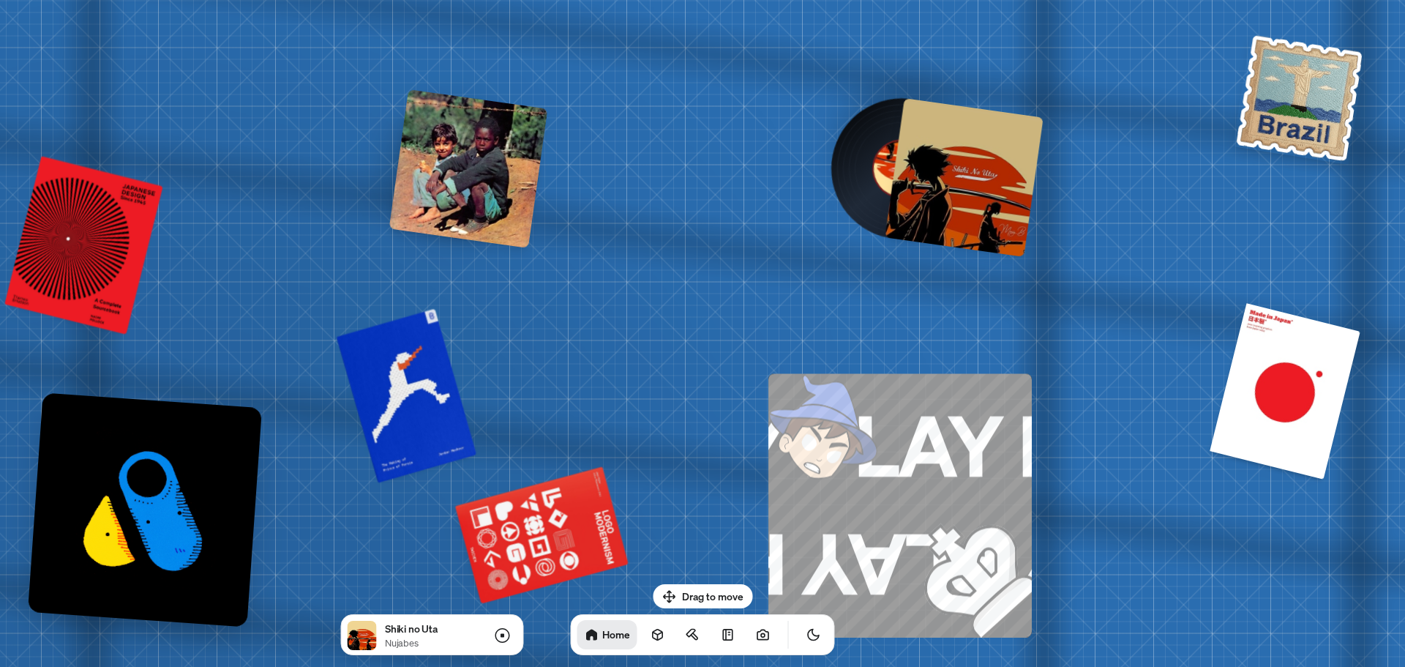
drag, startPoint x: 1090, startPoint y: 337, endPoint x: 746, endPoint y: 325, distance: 344.2
click at [941, 183] on div at bounding box center [964, 177] width 159 height 159
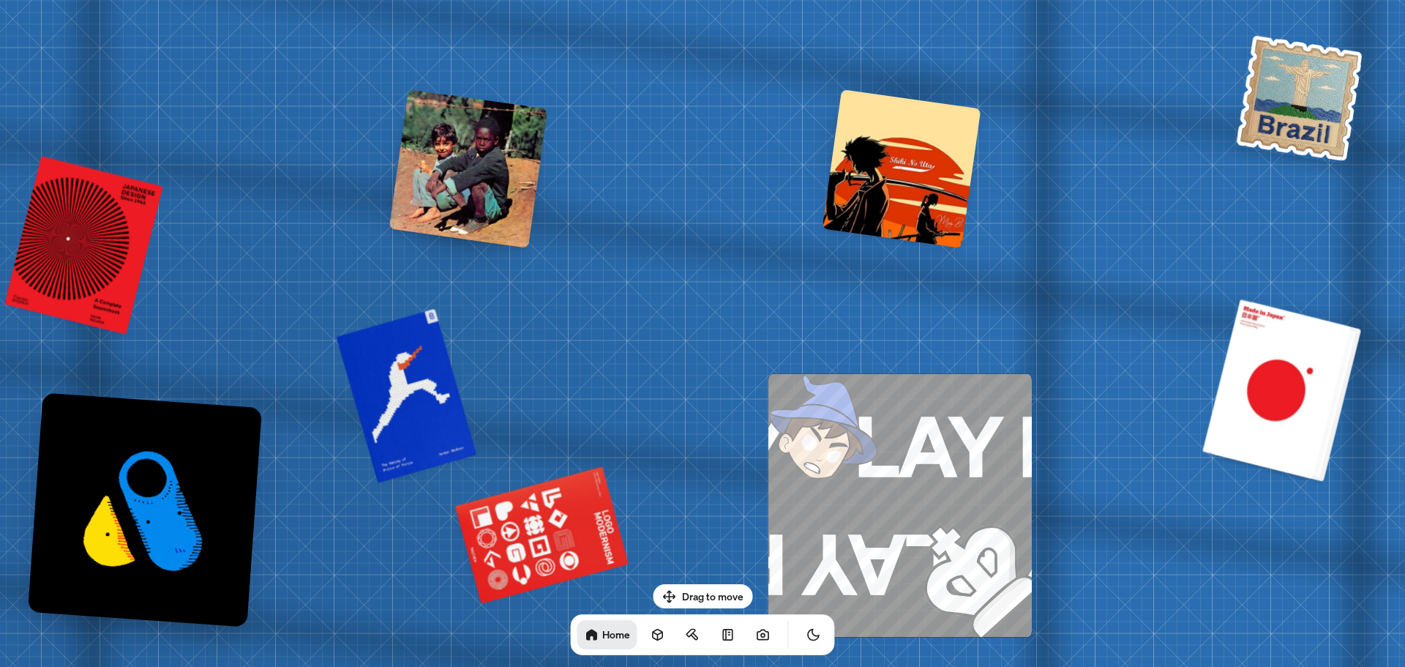
click at [1305, 381] on div at bounding box center [1282, 389] width 148 height 179
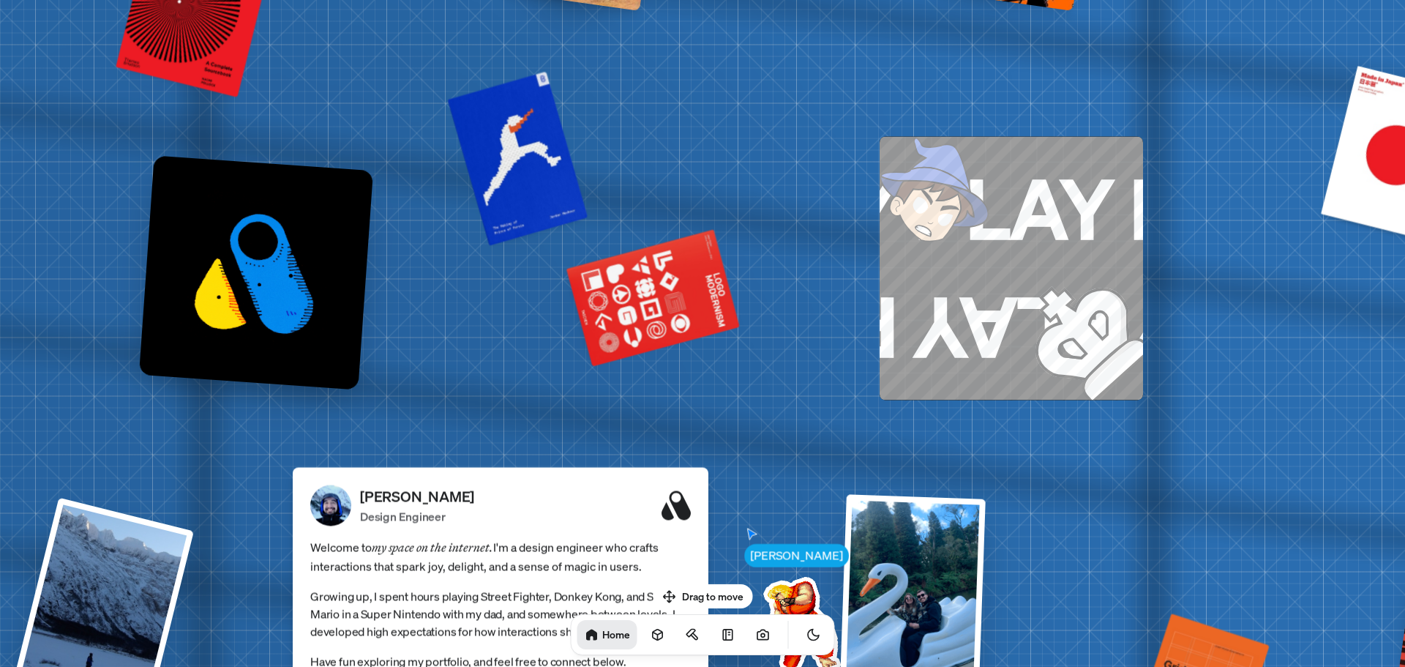
drag, startPoint x: 1158, startPoint y: 476, endPoint x: 1337, endPoint y: 187, distance: 339.5
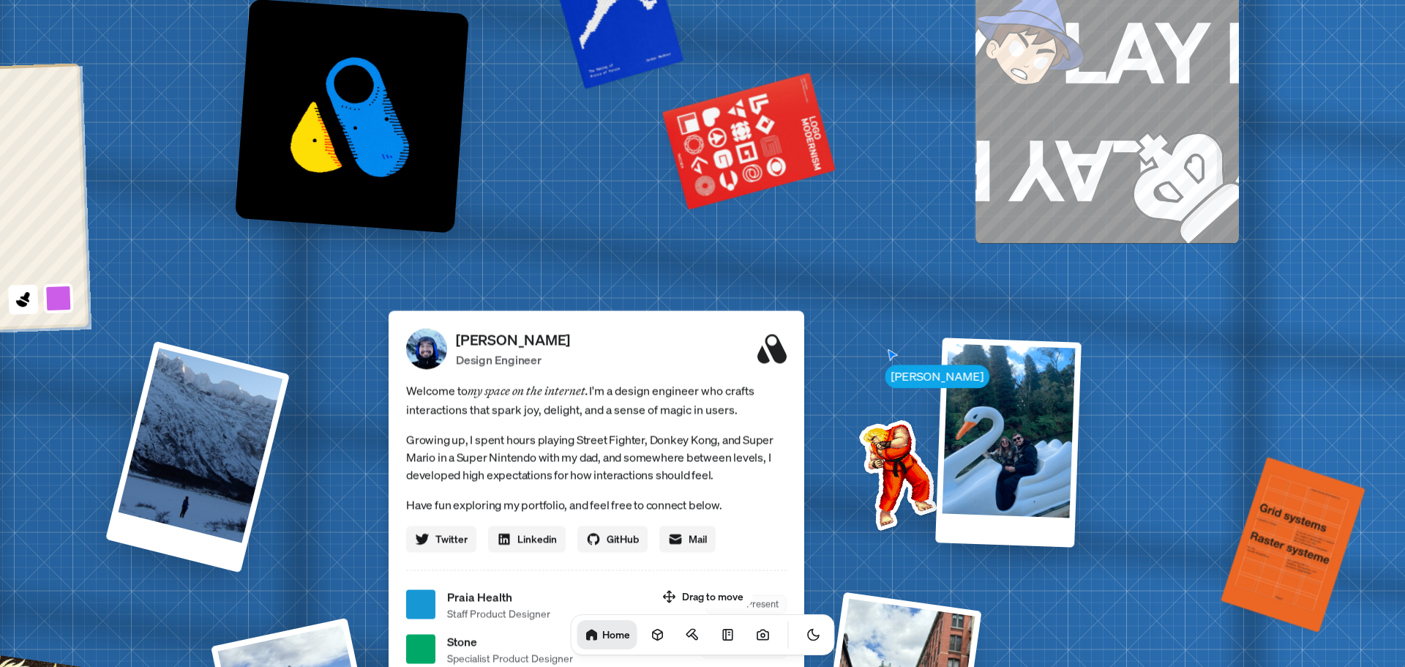
click at [893, 471] on img at bounding box center [895, 471] width 148 height 148
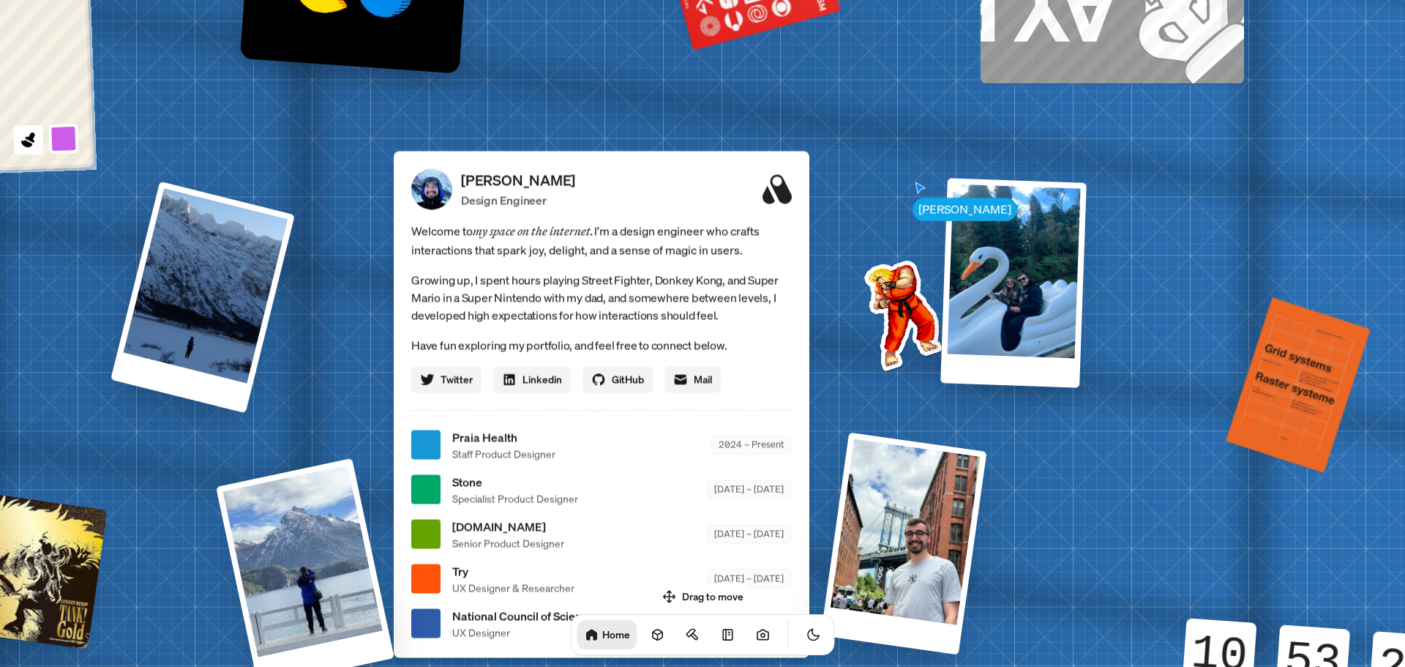
drag, startPoint x: 1151, startPoint y: 306, endPoint x: 1148, endPoint y: 201, distance: 104.7
click at [1148, 201] on div "[PERSON_NAME] [PERSON_NAME] Design Engineer Welcome to my space on the internet…" at bounding box center [605, 444] width 2190 height 1917
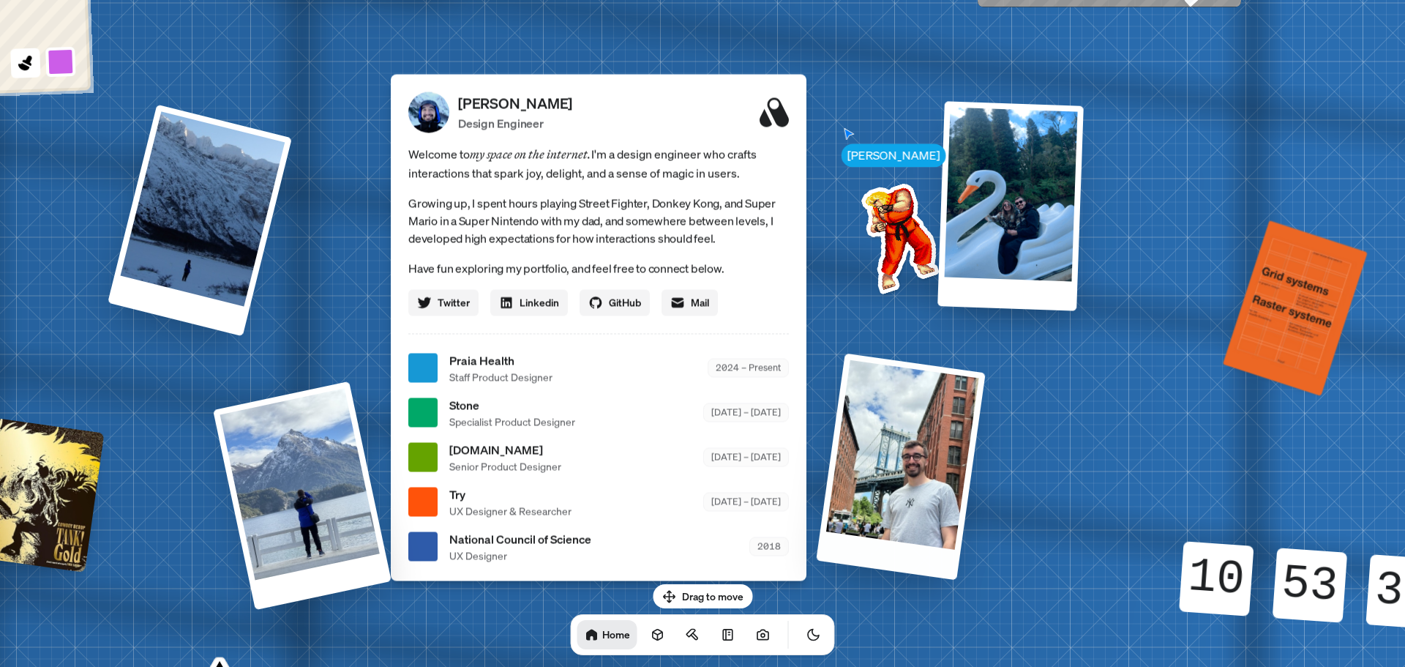
click at [895, 449] on div at bounding box center [901, 466] width 170 height 227
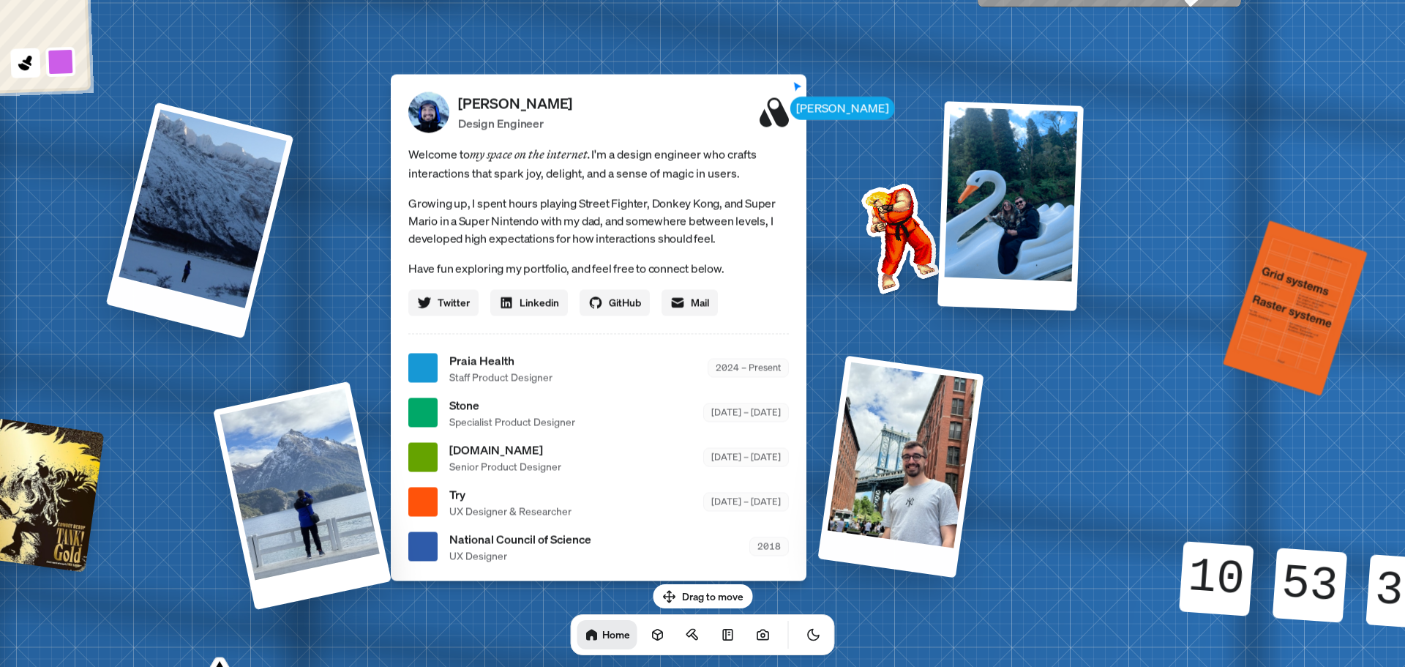
click at [203, 232] on div at bounding box center [200, 220] width 188 height 236
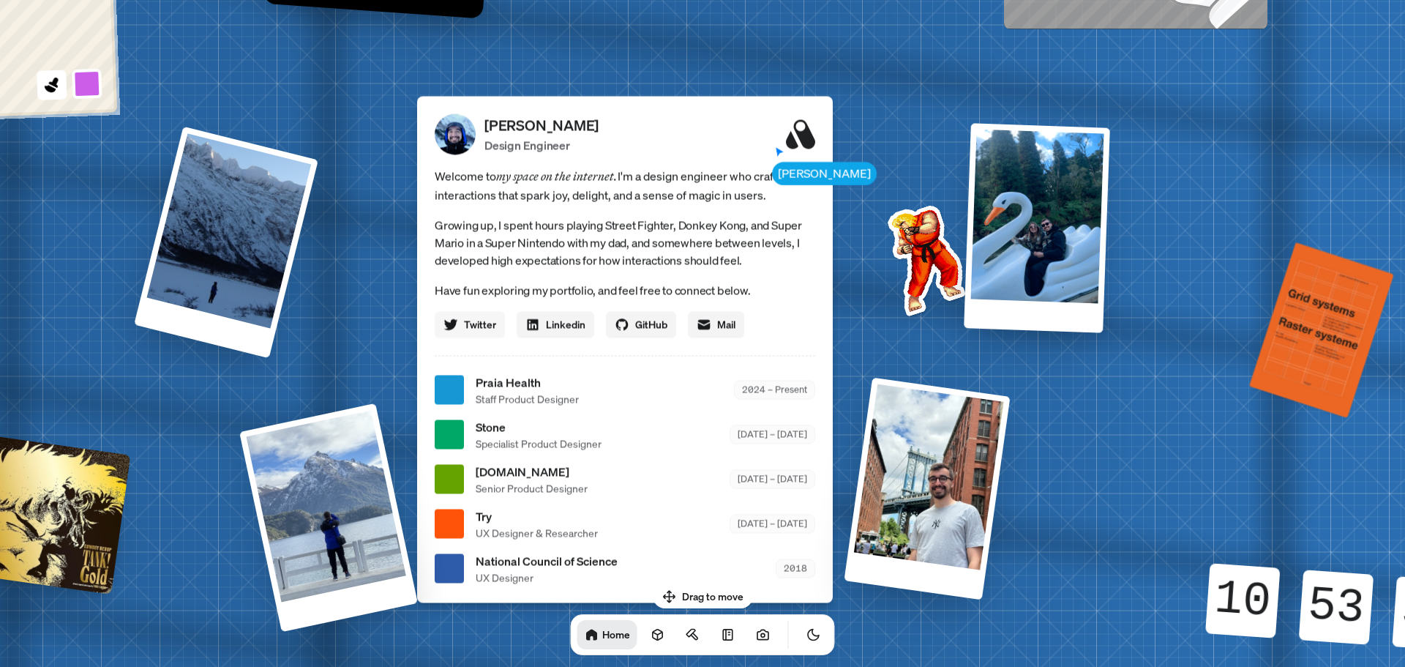
drag, startPoint x: 383, startPoint y: 292, endPoint x: 723, endPoint y: 473, distance: 385.3
click at [697, 464] on div "[PERSON_NAME] [PERSON_NAME] Design Engineer Welcome to my space on the internet…" at bounding box center [628, 389] width 2190 height 1917
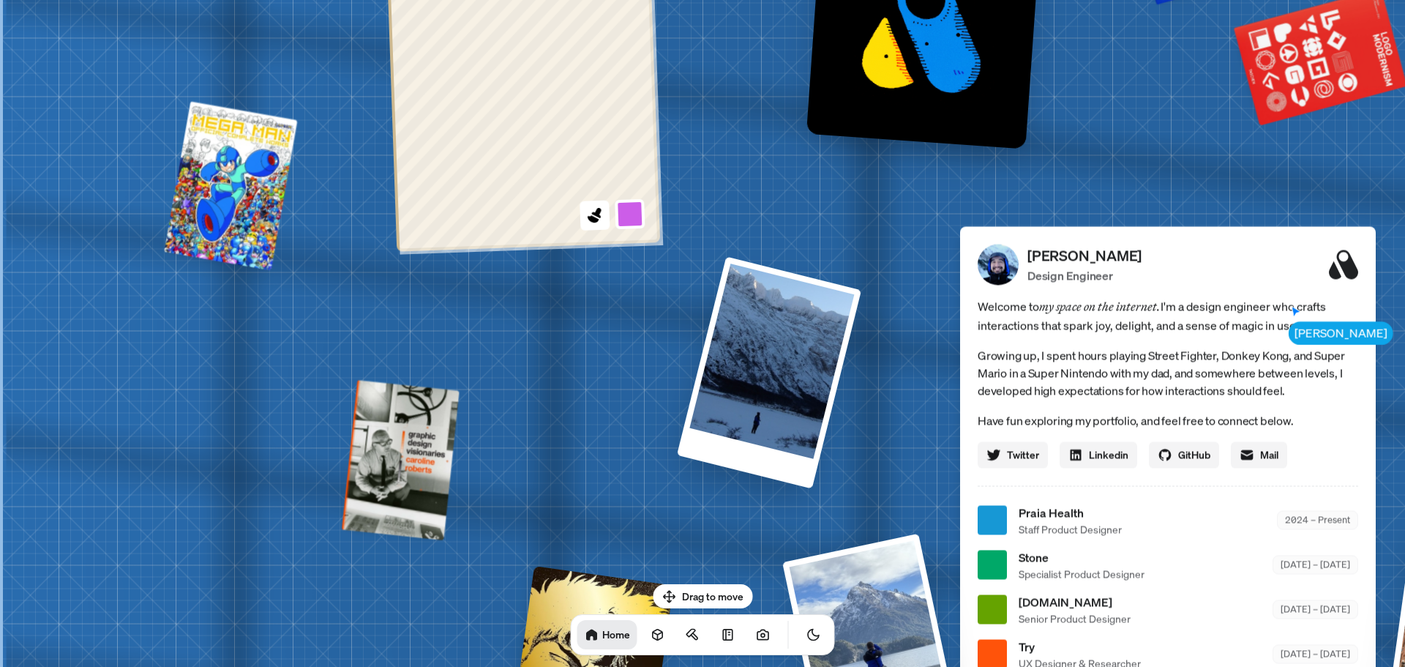
drag, startPoint x: 362, startPoint y: 365, endPoint x: 779, endPoint y: 335, distance: 417.5
click at [779, 335] on div "[PERSON_NAME] [PERSON_NAME] Design Engineer Welcome to my space on the internet…" at bounding box center [1171, 520] width 2190 height 1917
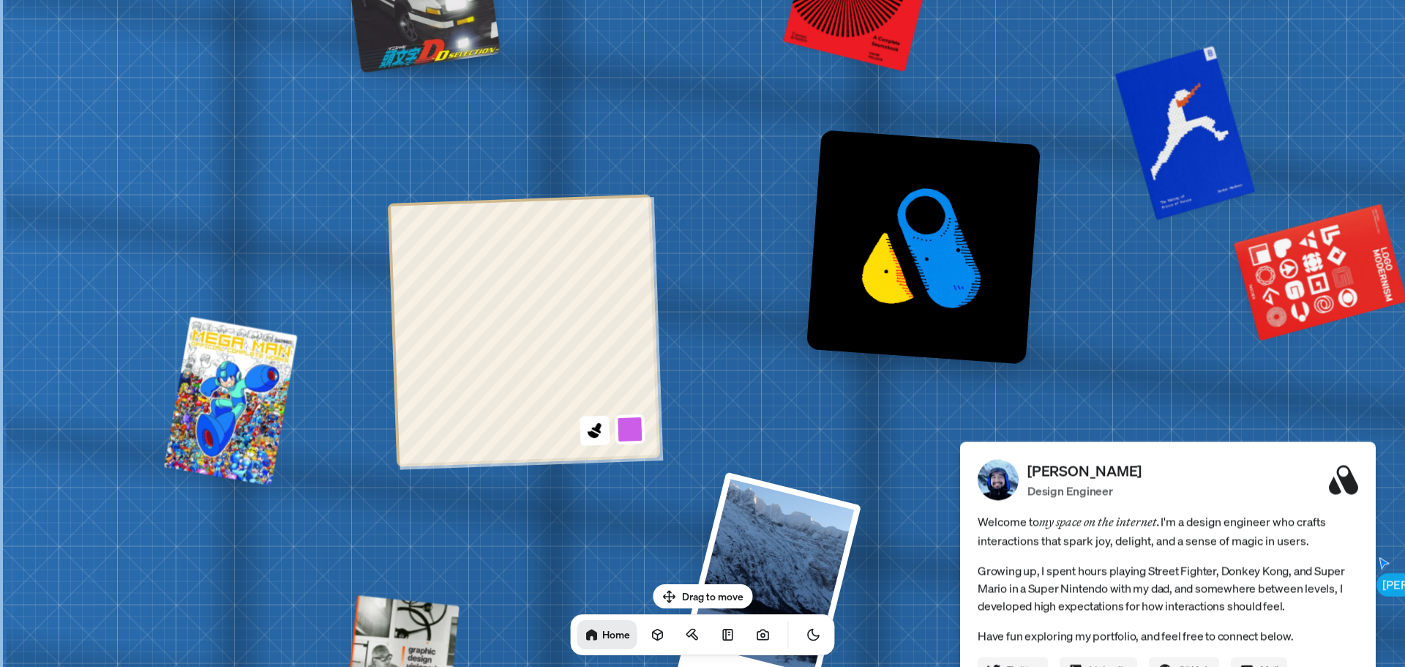
drag, startPoint x: 354, startPoint y: 377, endPoint x: 348, endPoint y: 525, distance: 148.7
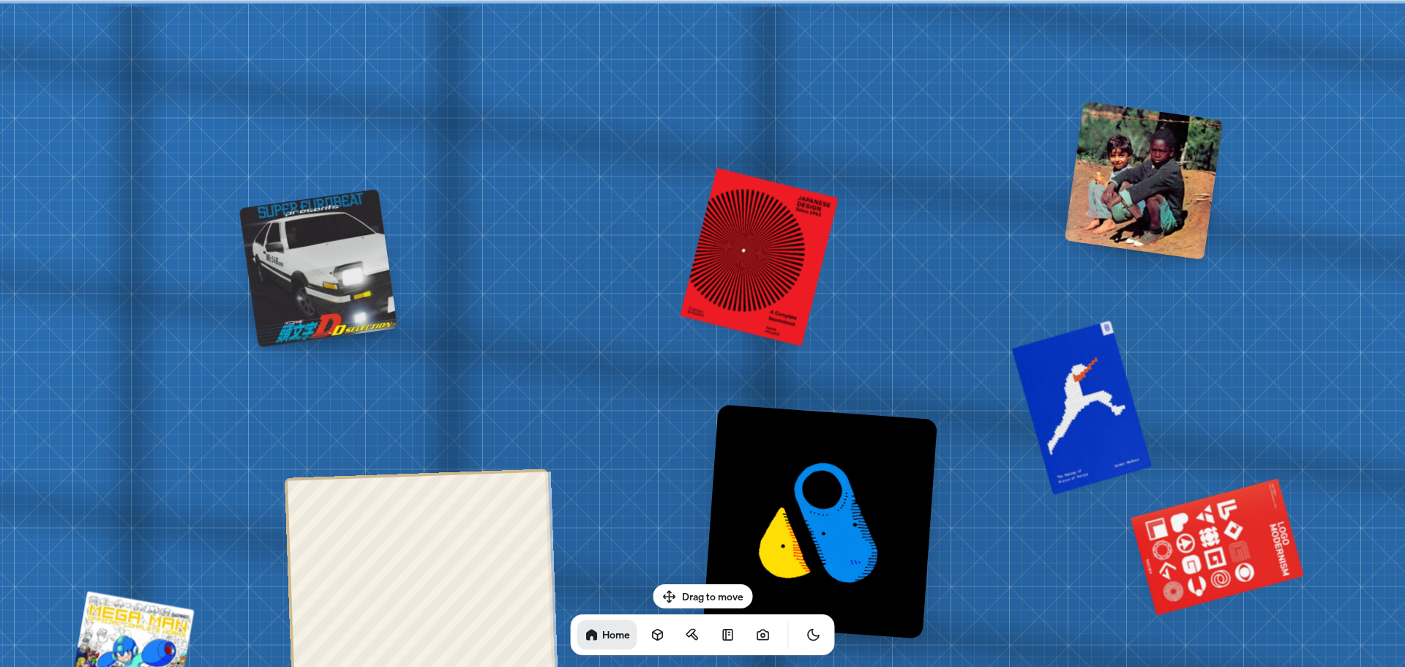
drag, startPoint x: 675, startPoint y: 140, endPoint x: 574, endPoint y: 496, distance: 370.6
click at [342, 242] on div at bounding box center [318, 268] width 159 height 159
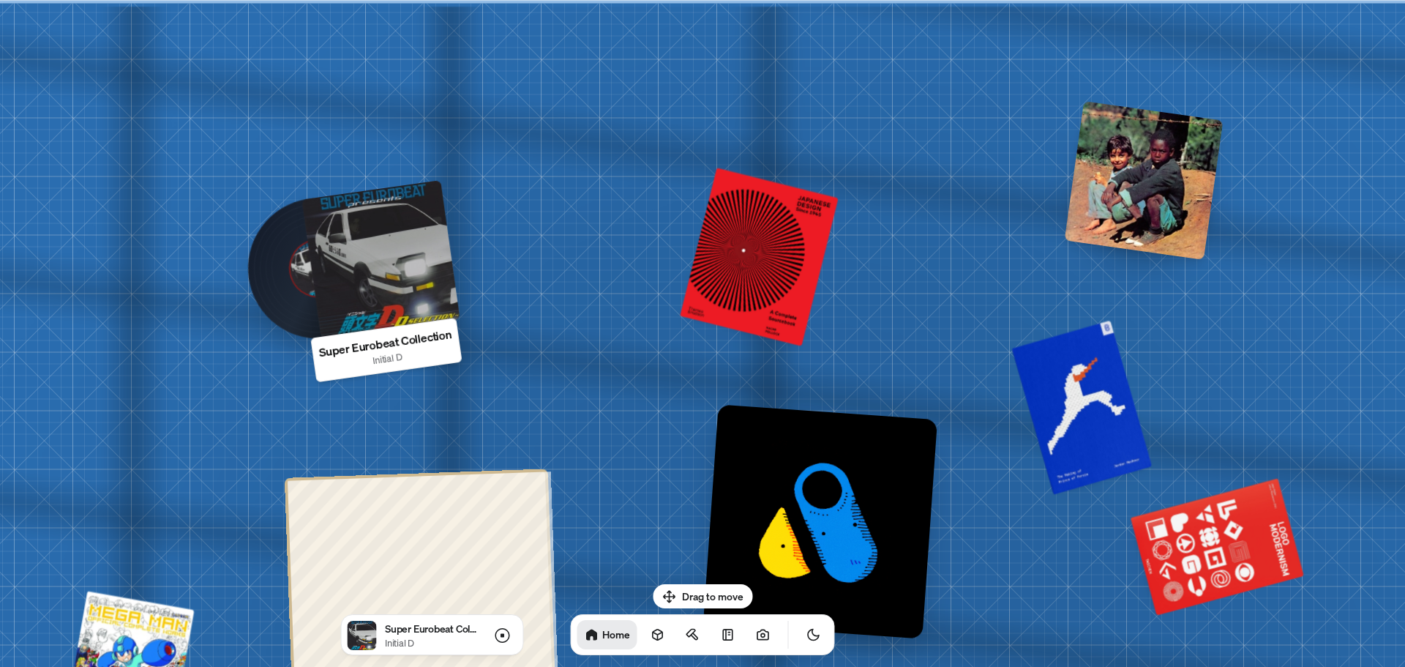
click at [362, 270] on div at bounding box center [381, 259] width 159 height 159
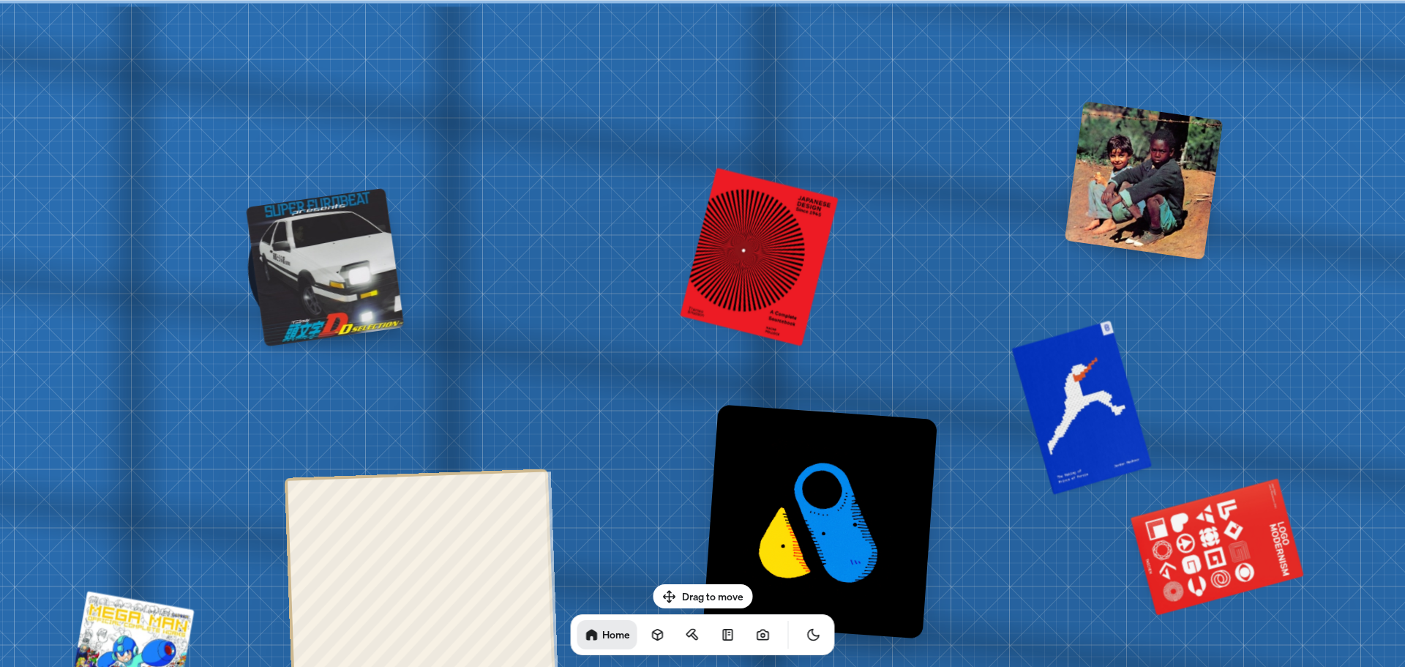
click at [344, 264] on div at bounding box center [325, 266] width 159 height 159
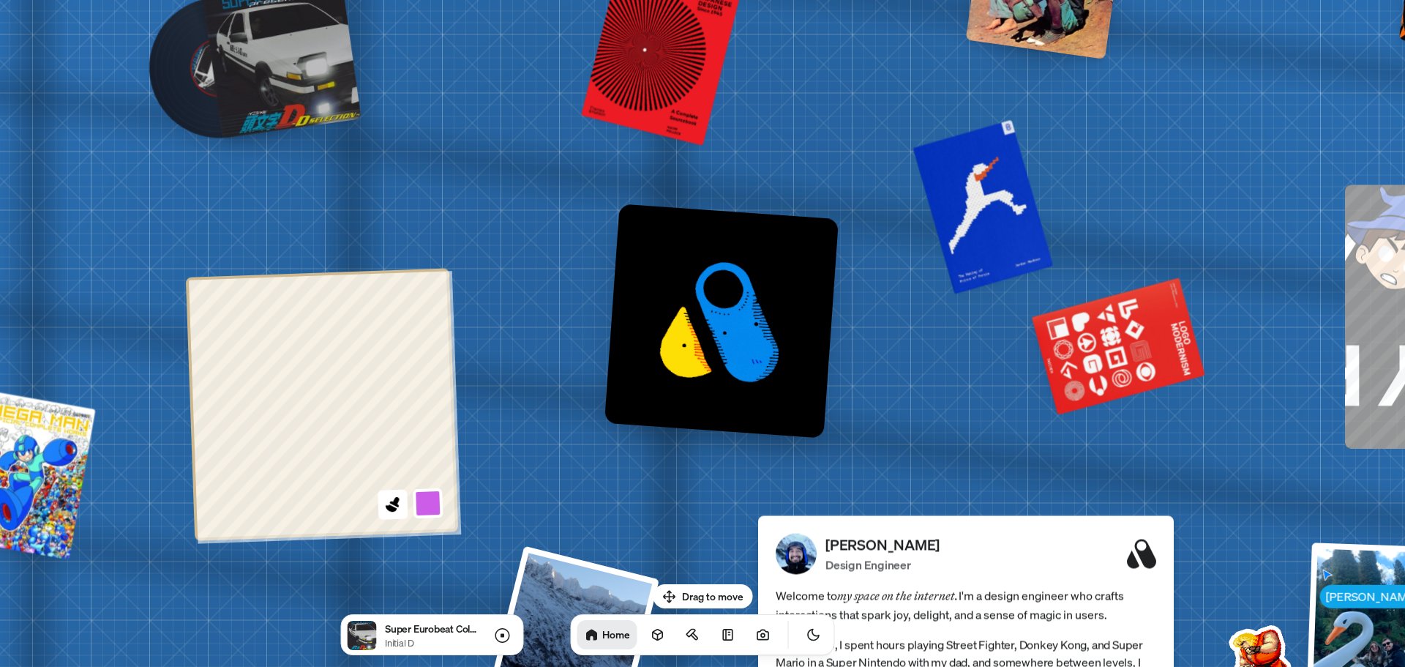
drag, startPoint x: 892, startPoint y: 173, endPoint x: 892, endPoint y: 23, distance: 150.0
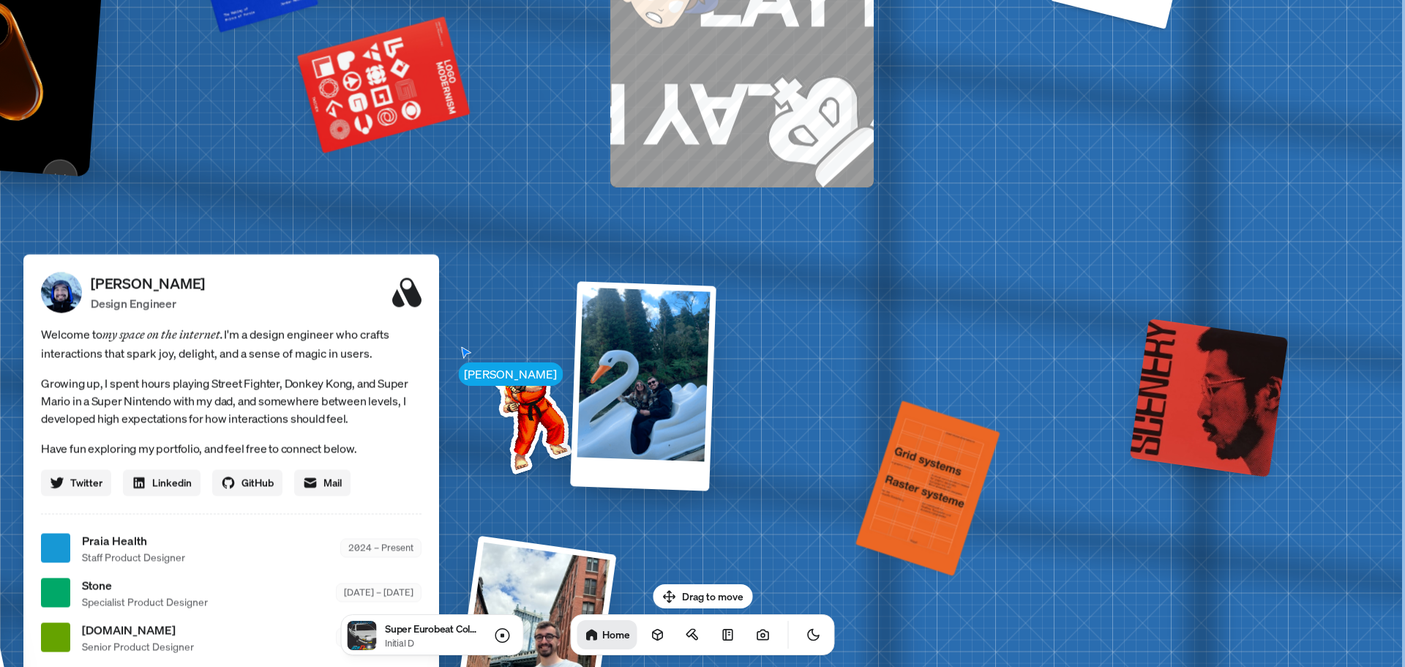
drag, startPoint x: 981, startPoint y: 368, endPoint x: 18, endPoint y: 165, distance: 983.5
click at [18, 165] on div "[PERSON_NAME] [PERSON_NAME] Design Engineer Welcome to my space on the internet…" at bounding box center [234, 547] width 2190 height 1917
